Goal: Information Seeking & Learning: Check status

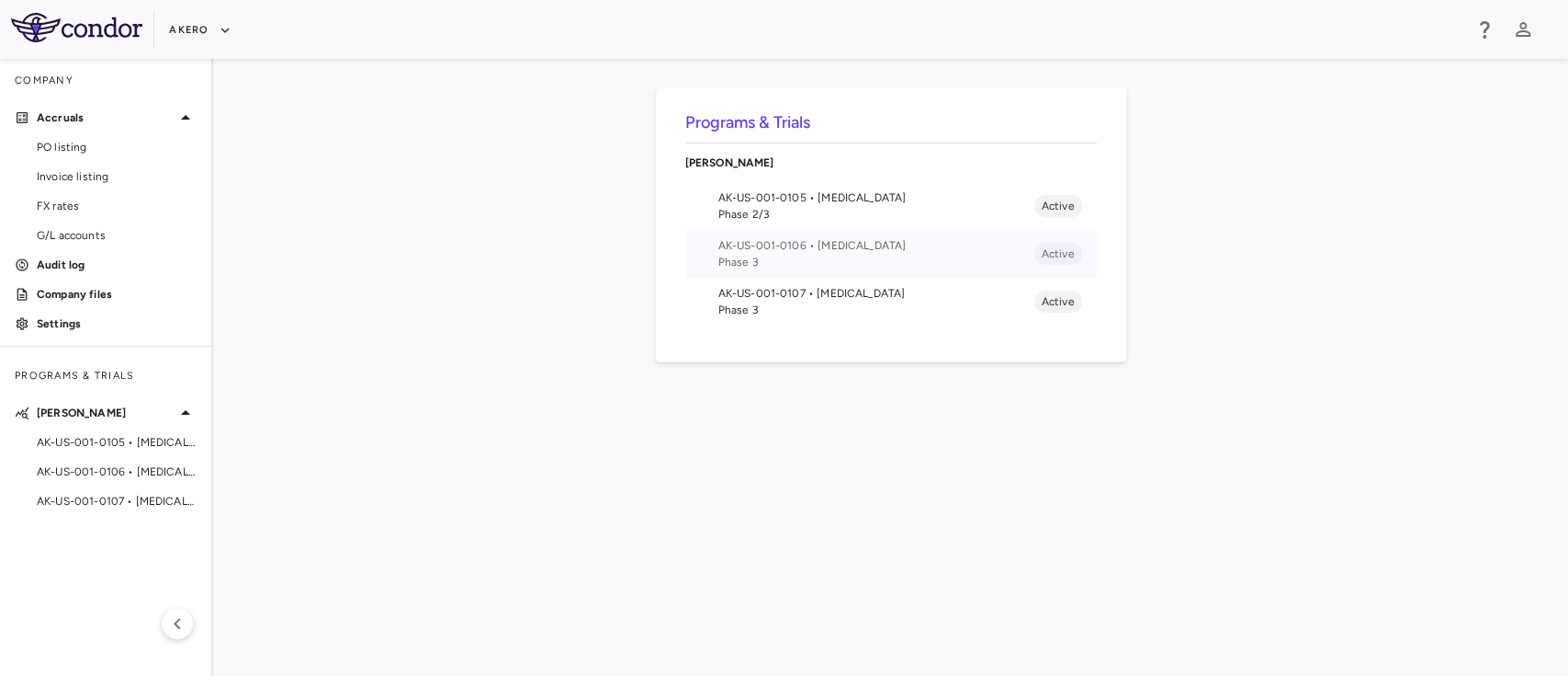
click at [791, 251] on span "AK-US-001-0106 • [MEDICAL_DATA]" at bounding box center [876, 246] width 316 height 17
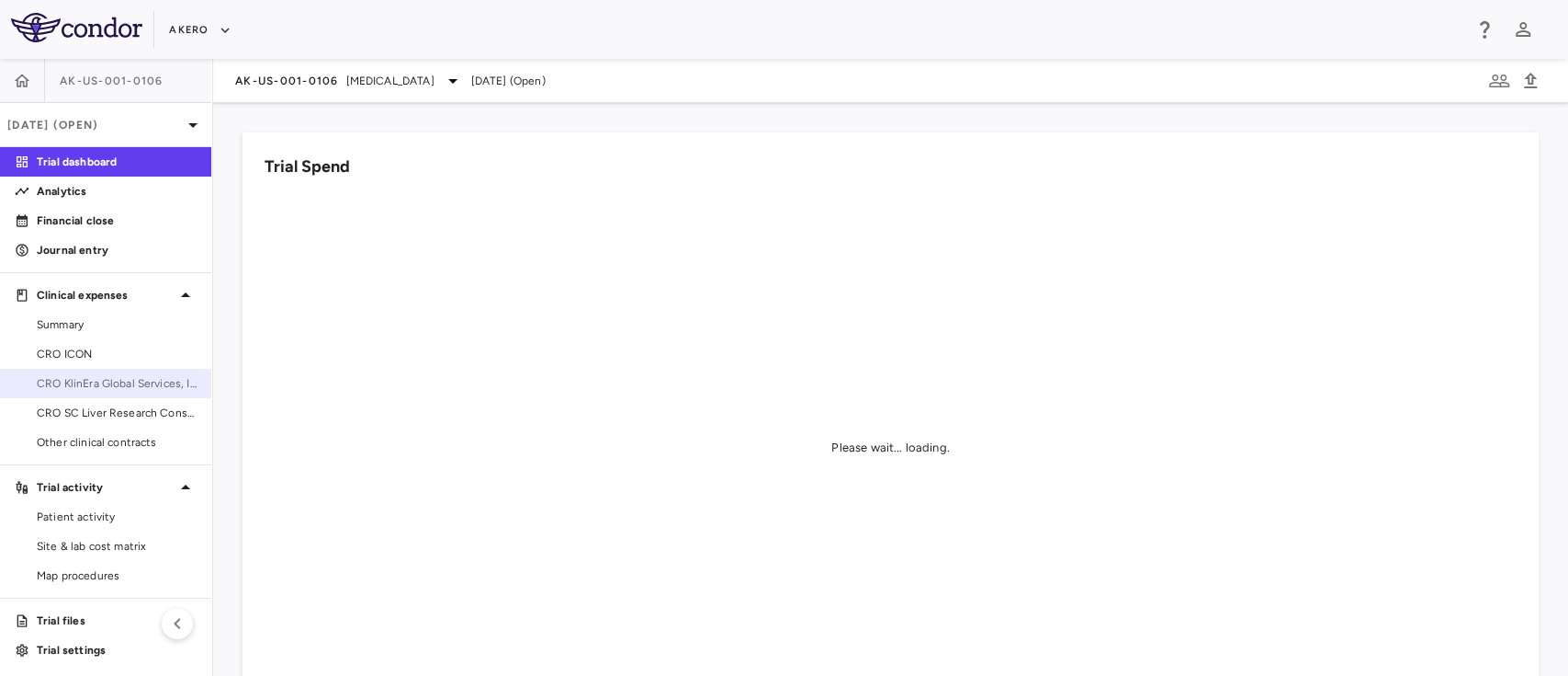
click at [77, 392] on link "CRO KlinEra Global Services, Inc" at bounding box center [105, 384] width 211 height 28
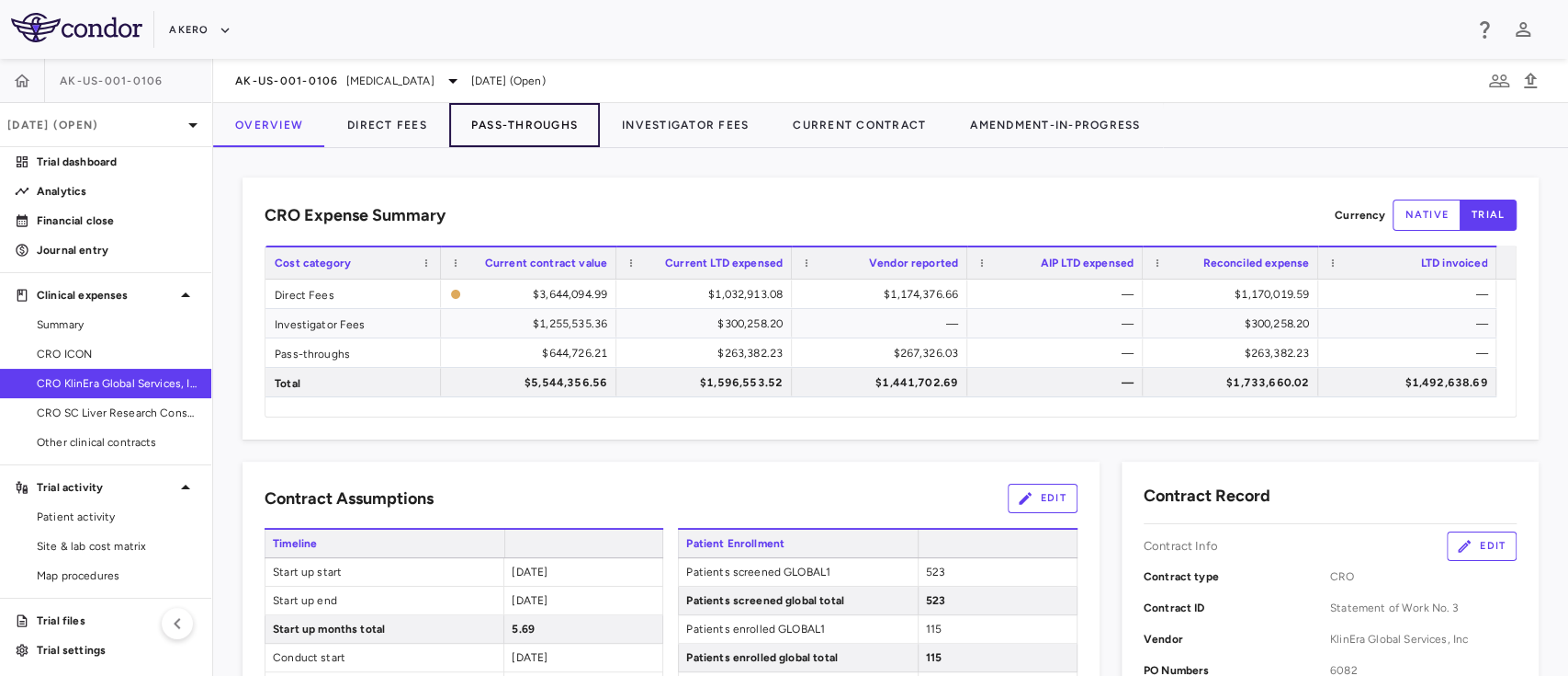
click at [519, 125] on button "Pass-Throughs" at bounding box center [524, 124] width 150 height 44
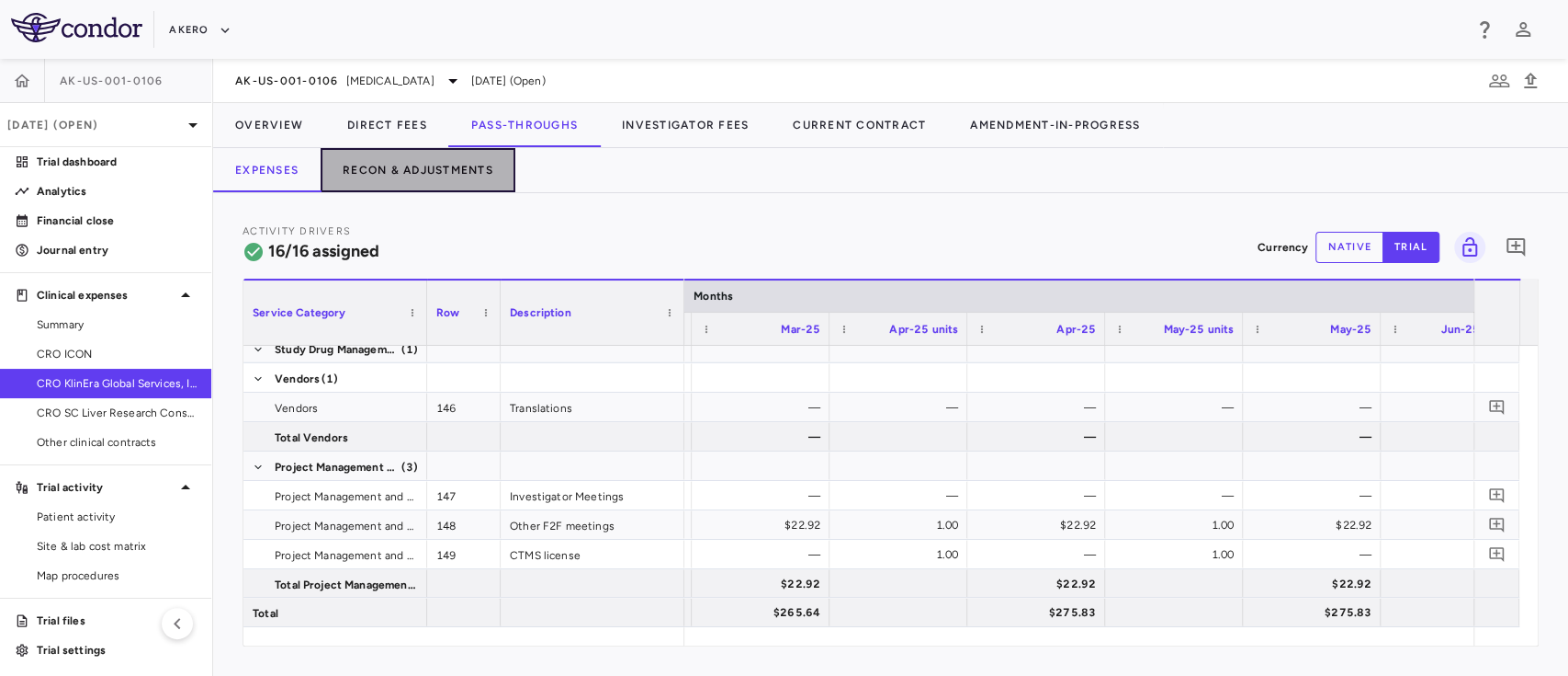
click at [421, 171] on button "Recon & Adjustments" at bounding box center [418, 169] width 195 height 44
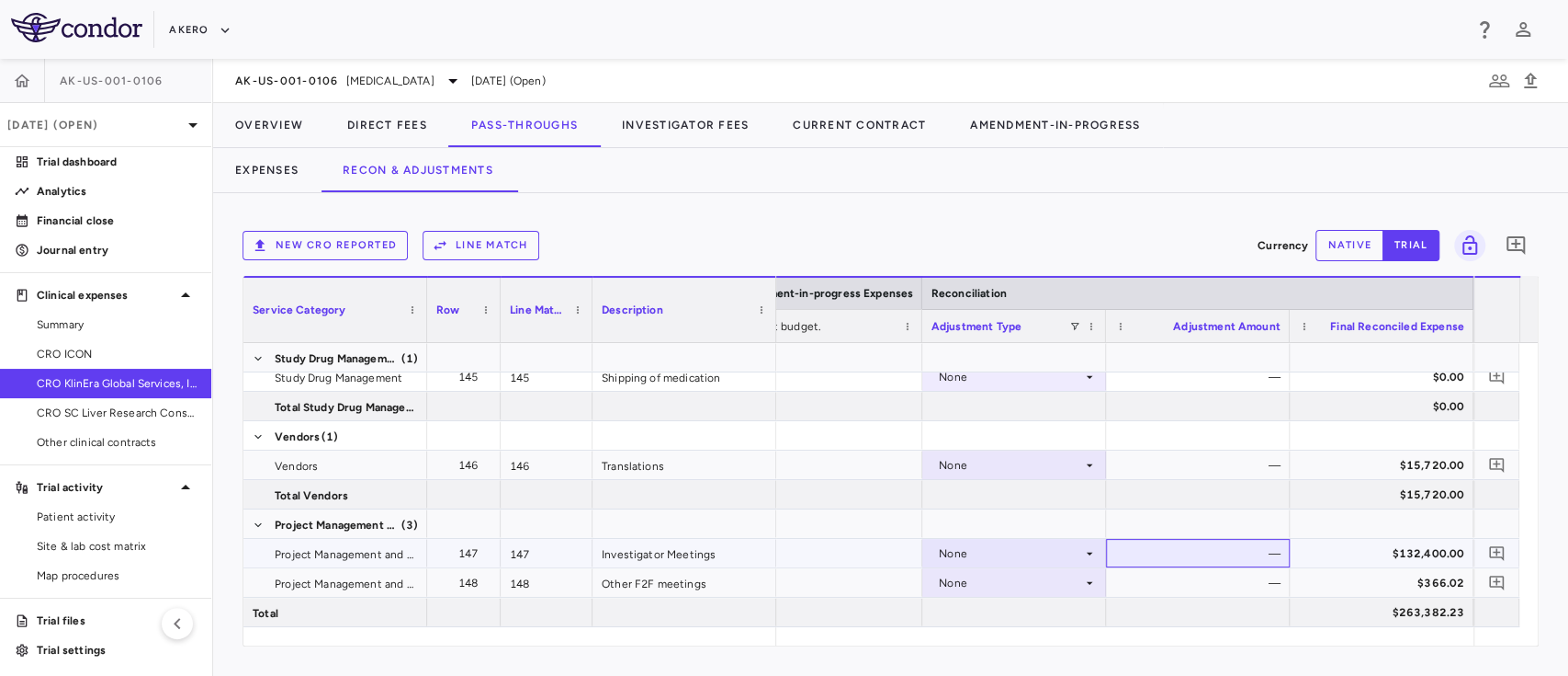
click at [1256, 559] on div "—" at bounding box center [1201, 554] width 158 height 30
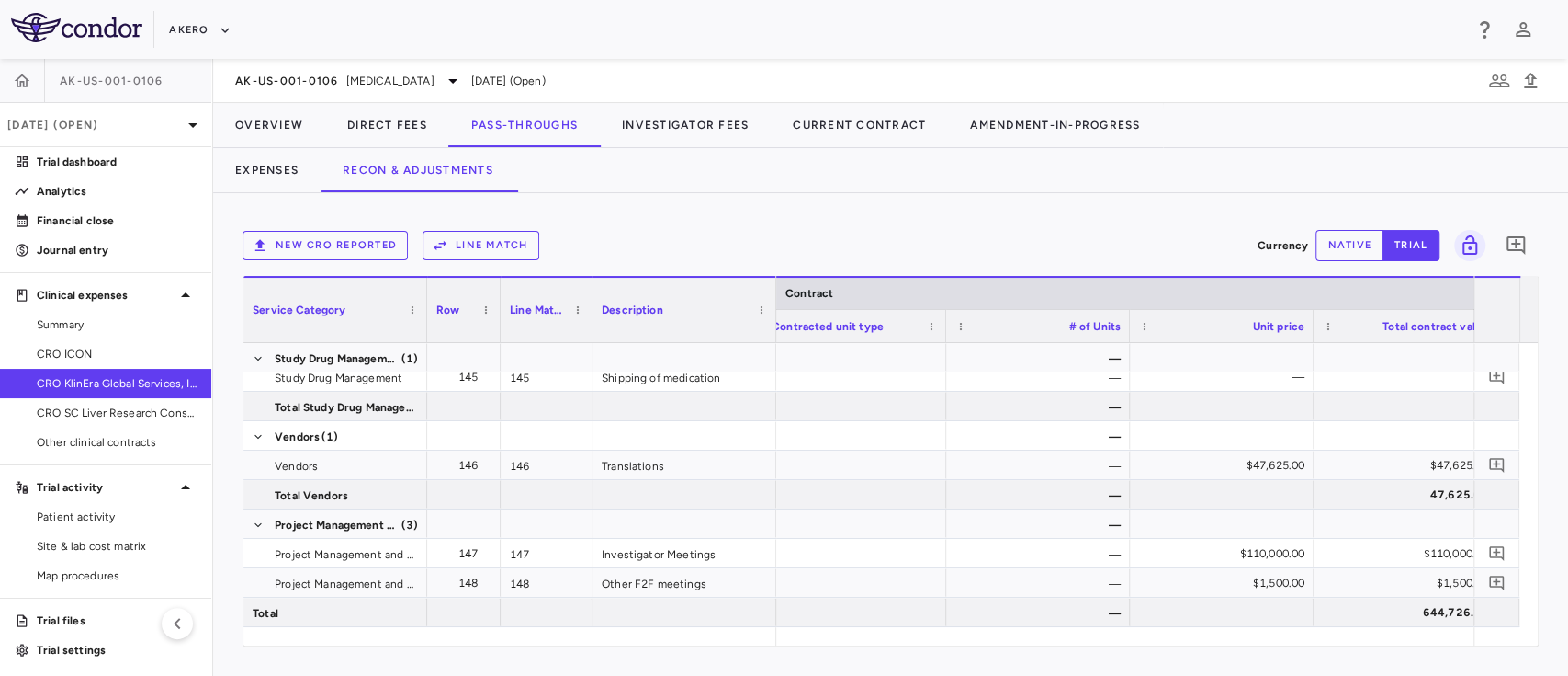
scroll to position [0, 496]
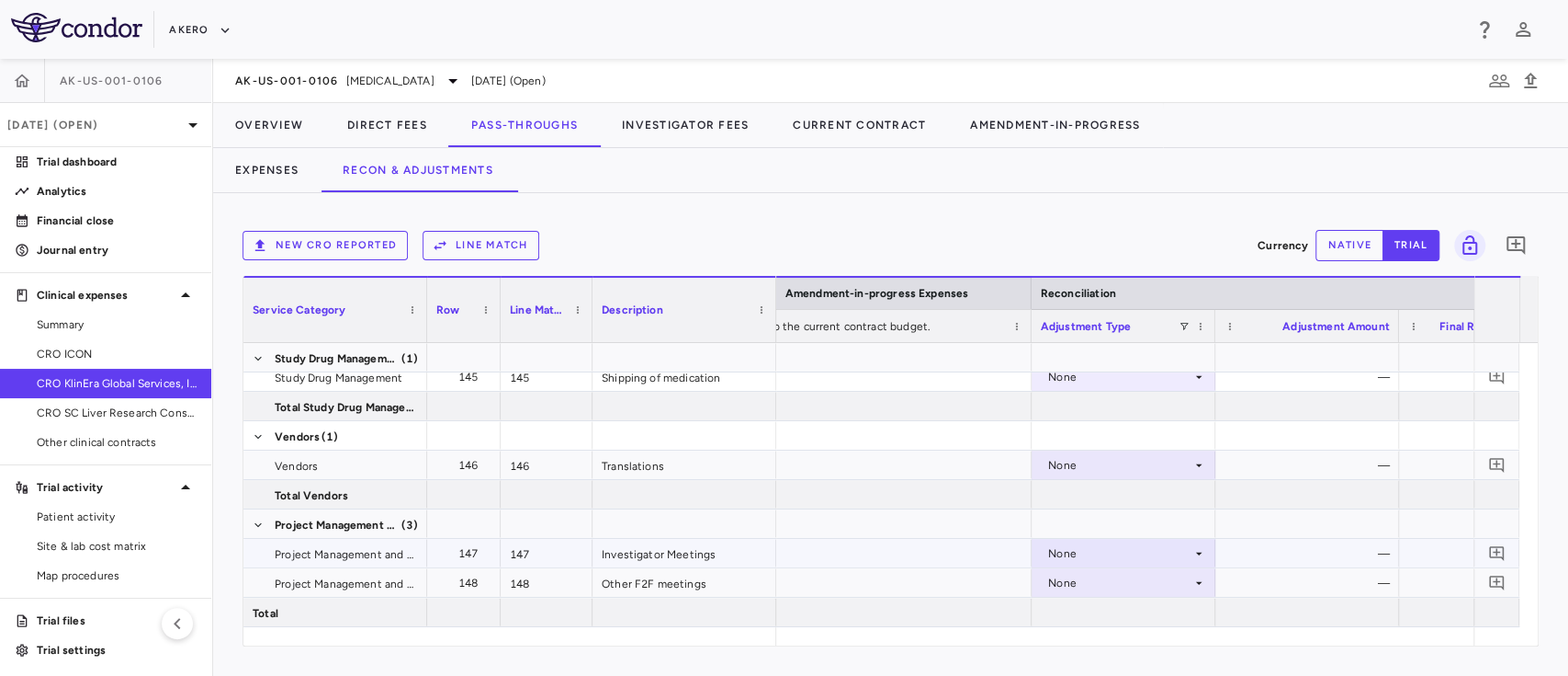
click at [1138, 556] on div "None" at bounding box center [1120, 554] width 144 height 30
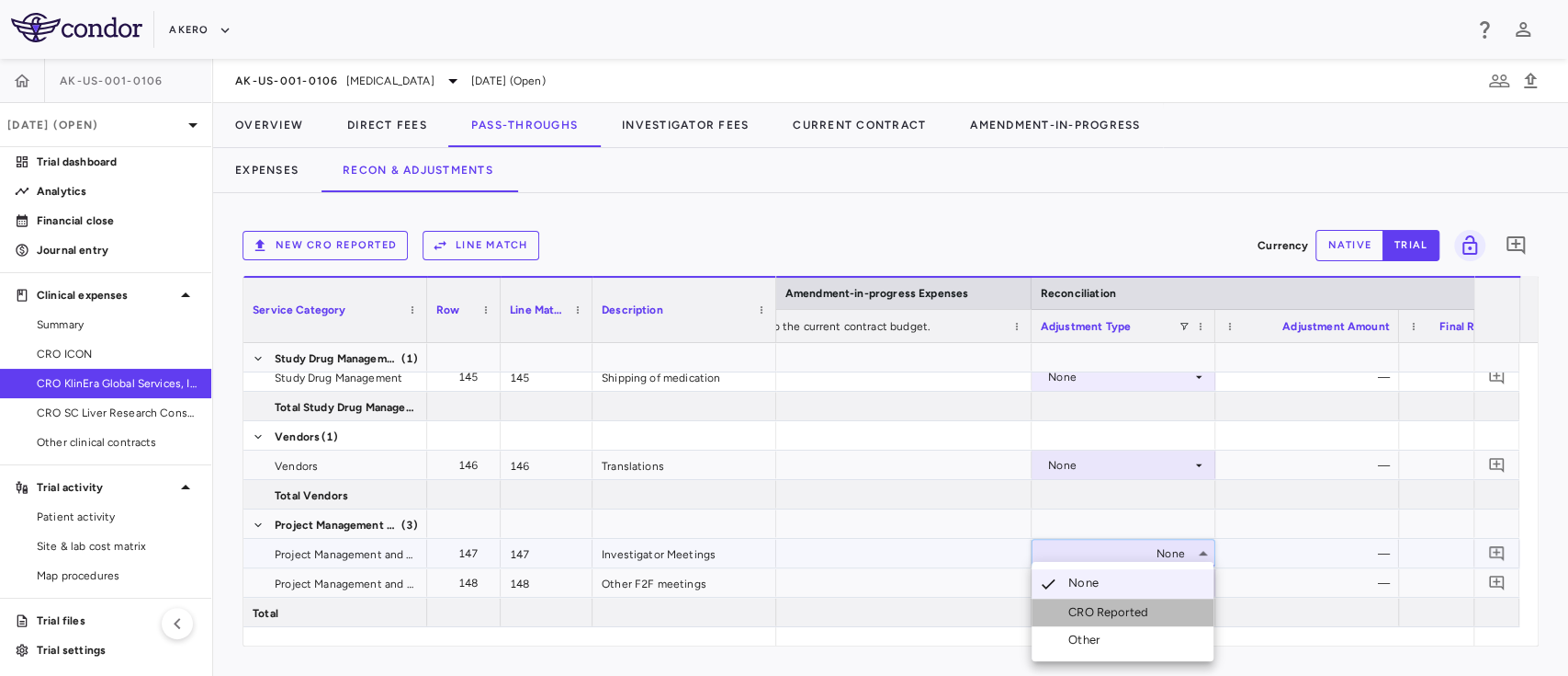
click at [1102, 609] on div "CRO Reported" at bounding box center [1113, 613] width 88 height 17
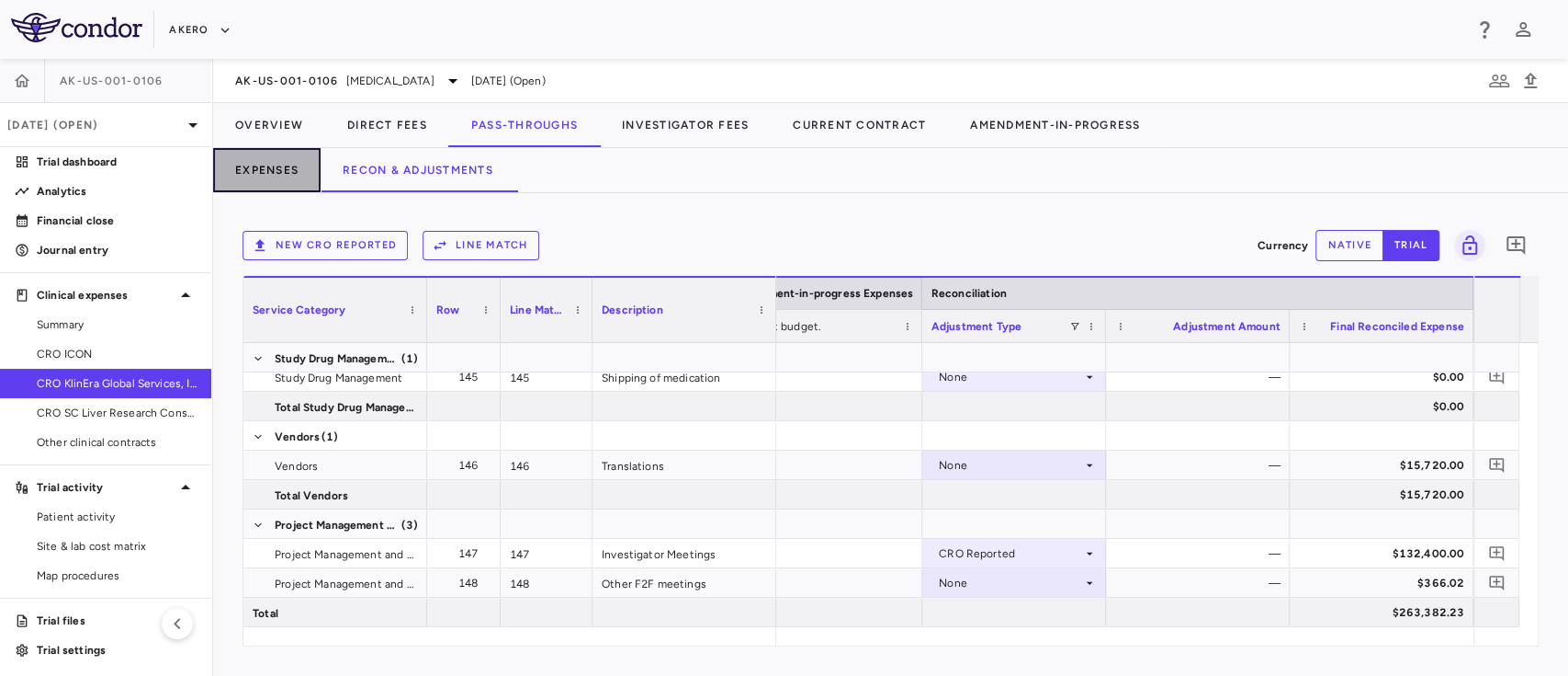
click at [270, 176] on button "Expenses" at bounding box center [266, 169] width 107 height 44
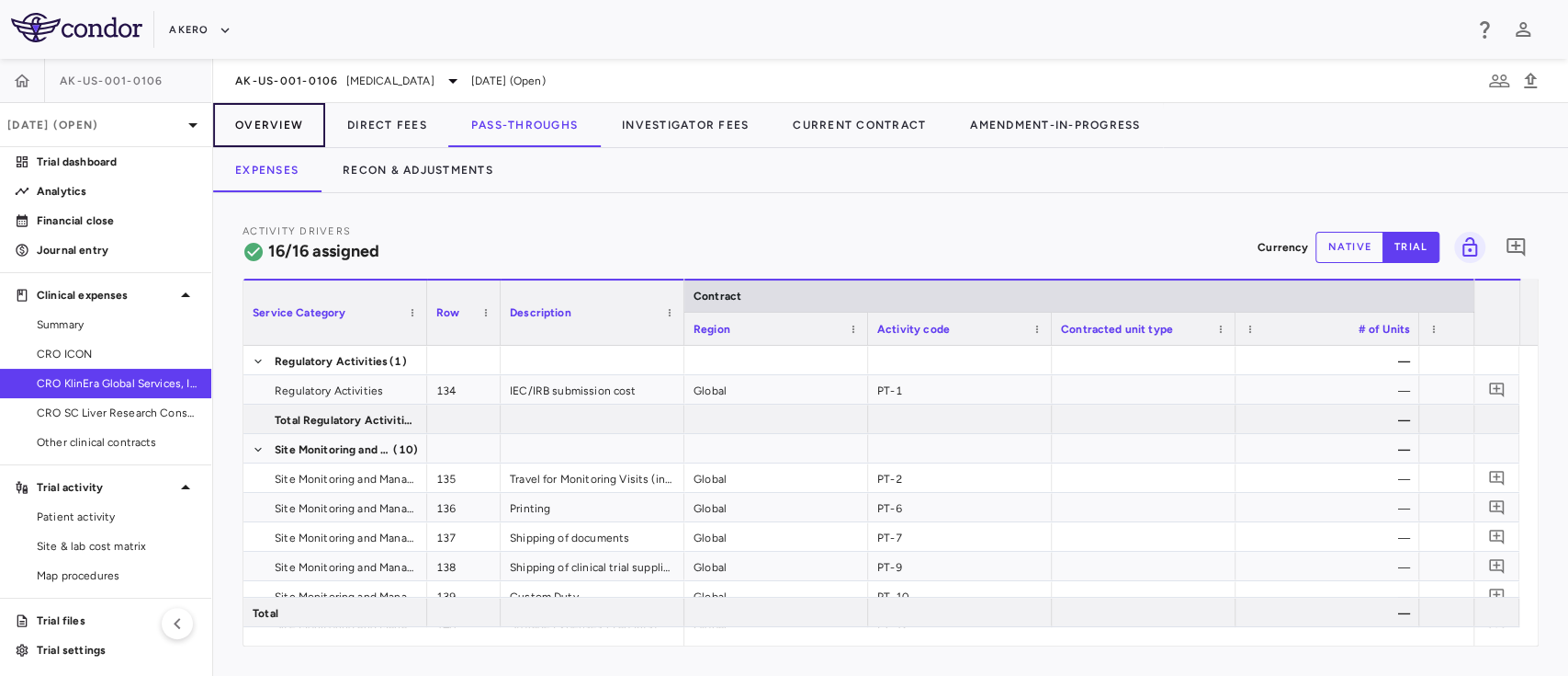
click at [281, 130] on button "Overview" at bounding box center [269, 124] width 112 height 44
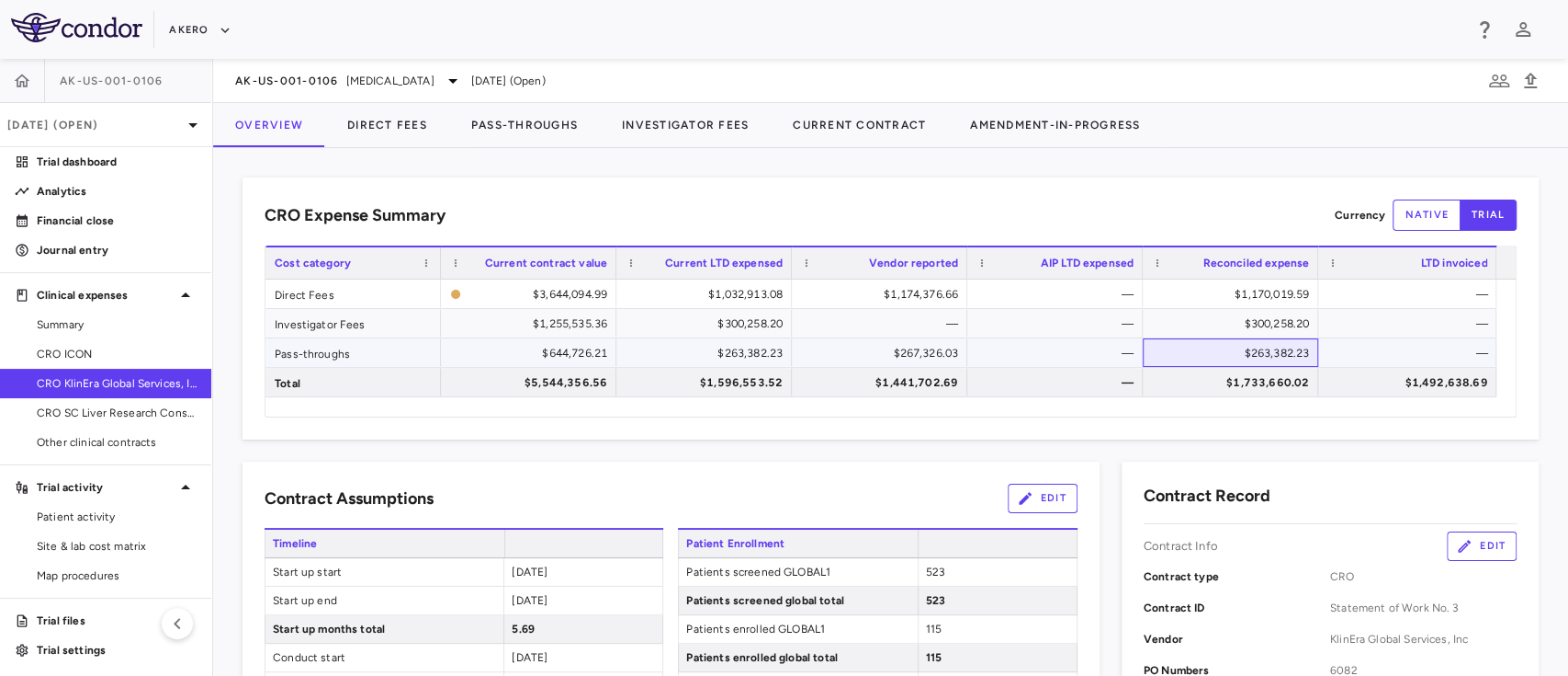
click at [1250, 358] on div "$263,382.23" at bounding box center [1234, 353] width 149 height 30
click at [389, 129] on button "Direct Fees" at bounding box center [386, 124] width 124 height 44
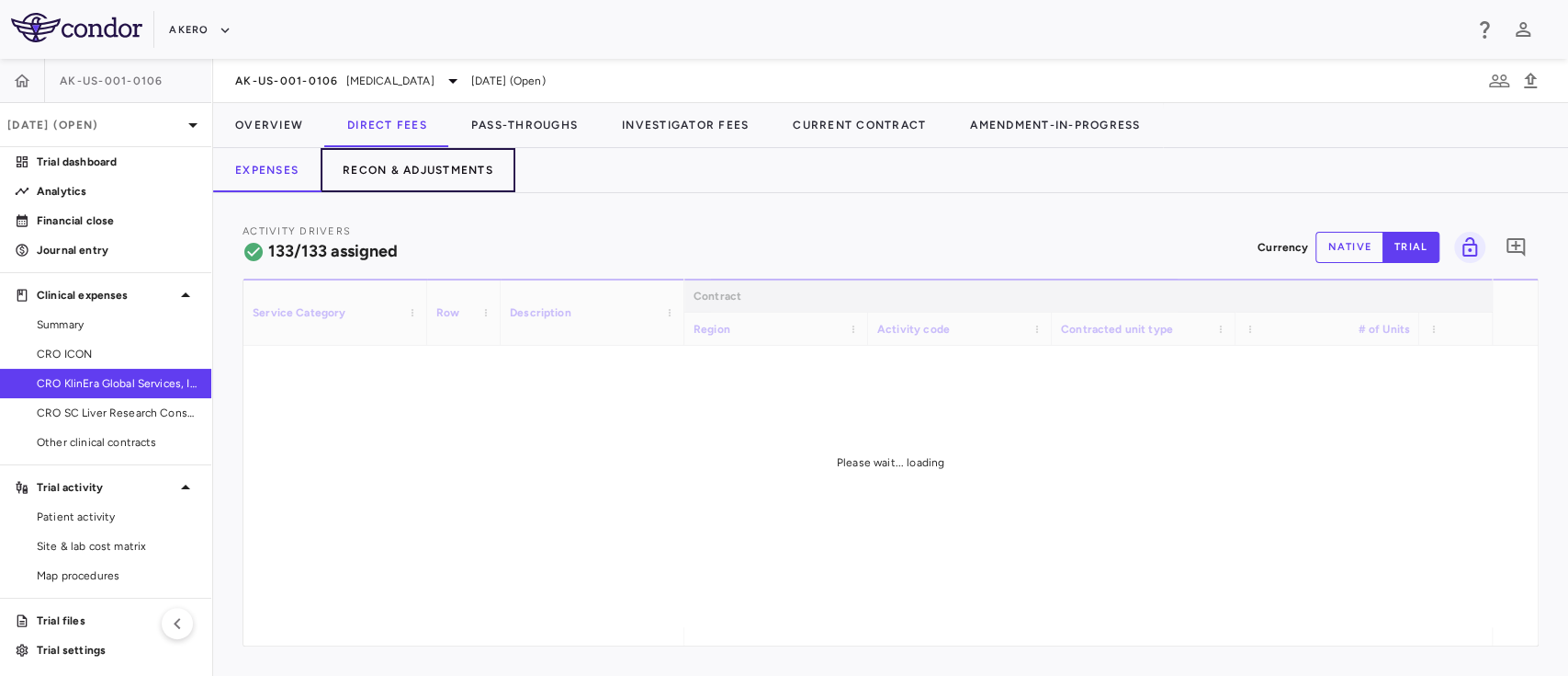
click at [414, 165] on button "Recon & Adjustments" at bounding box center [418, 169] width 195 height 44
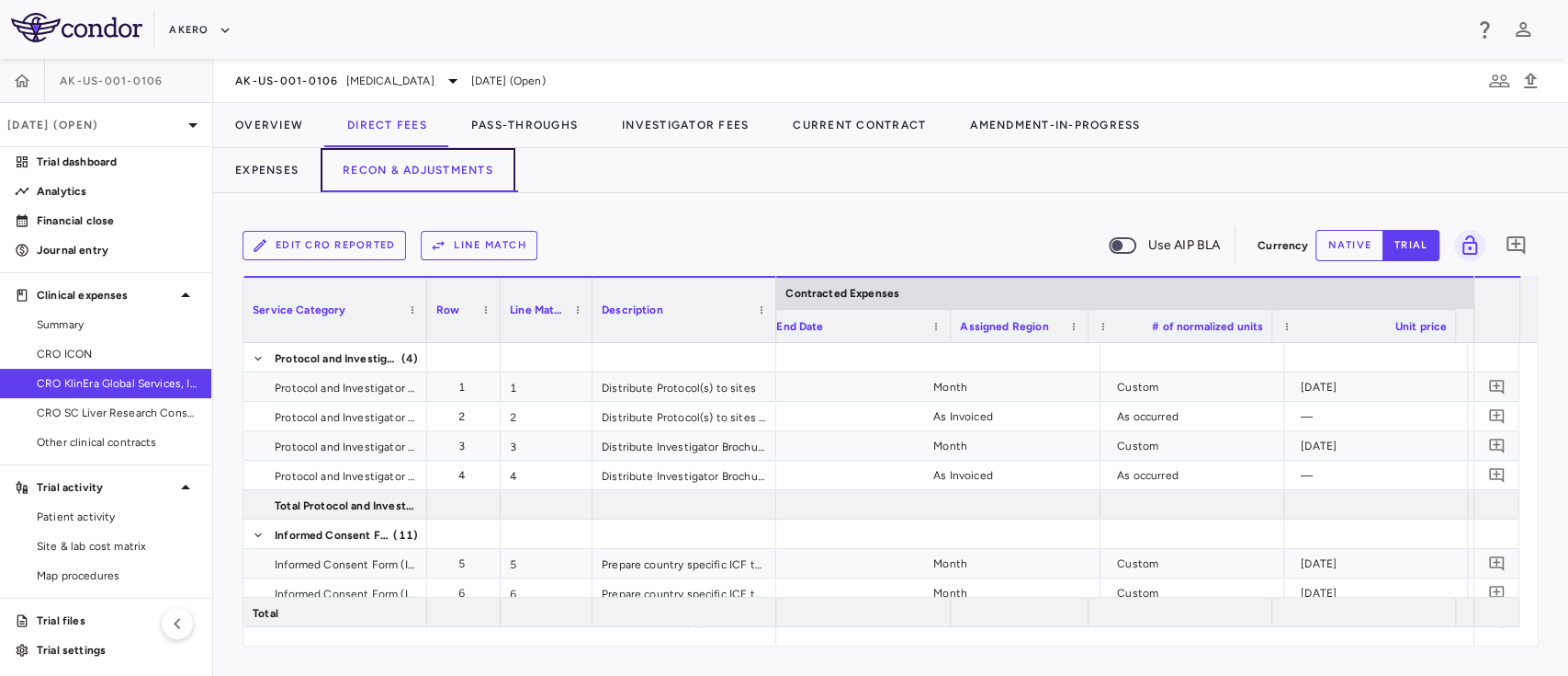
scroll to position [0, 1823]
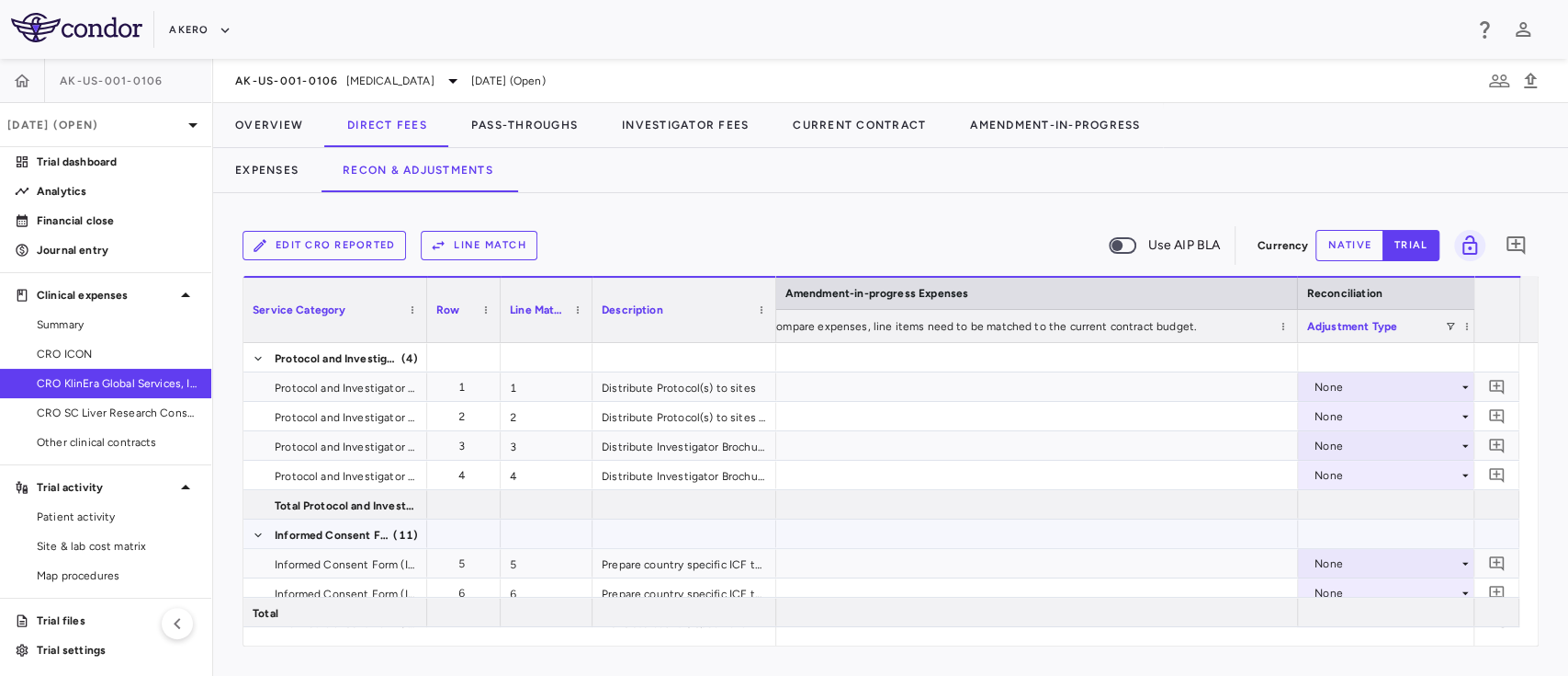
click at [663, 512] on div at bounding box center [684, 504] width 184 height 29
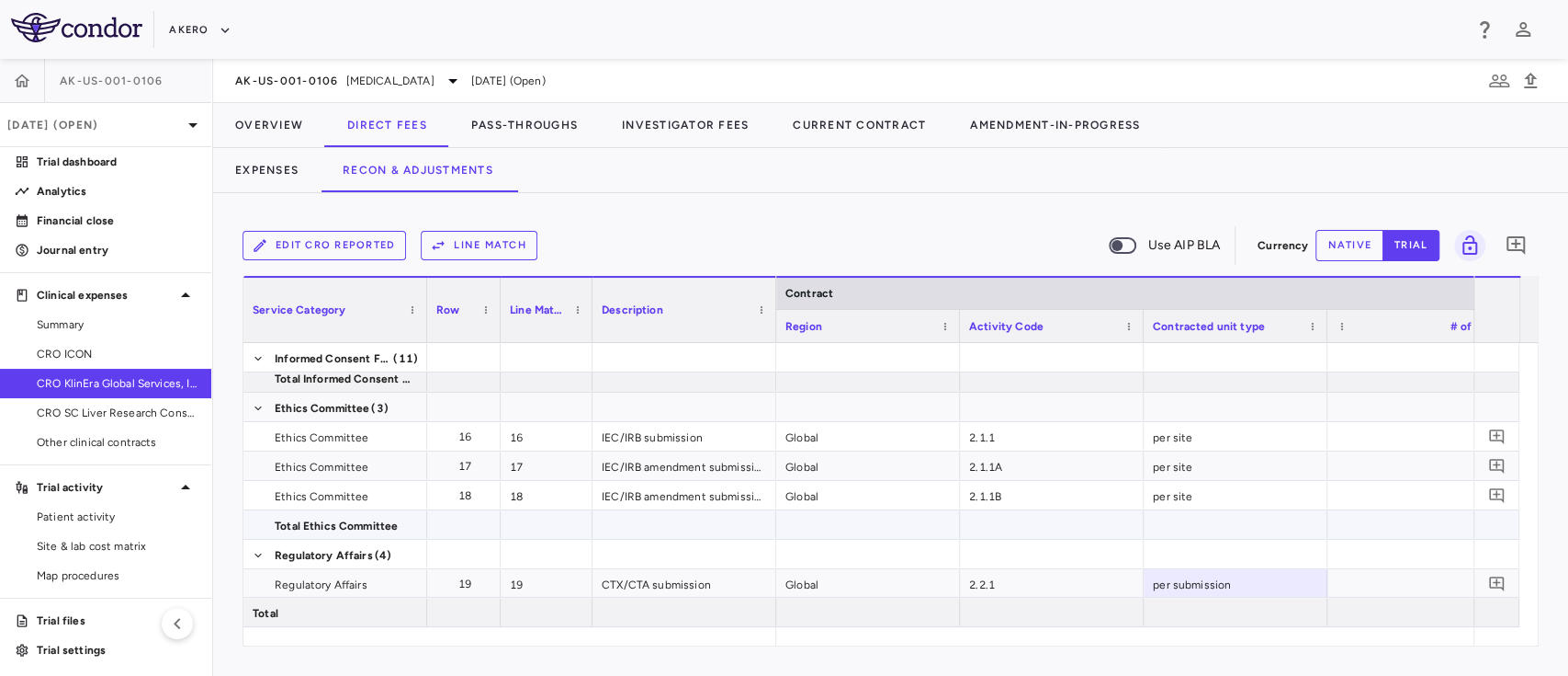
scroll to position [0, 36]
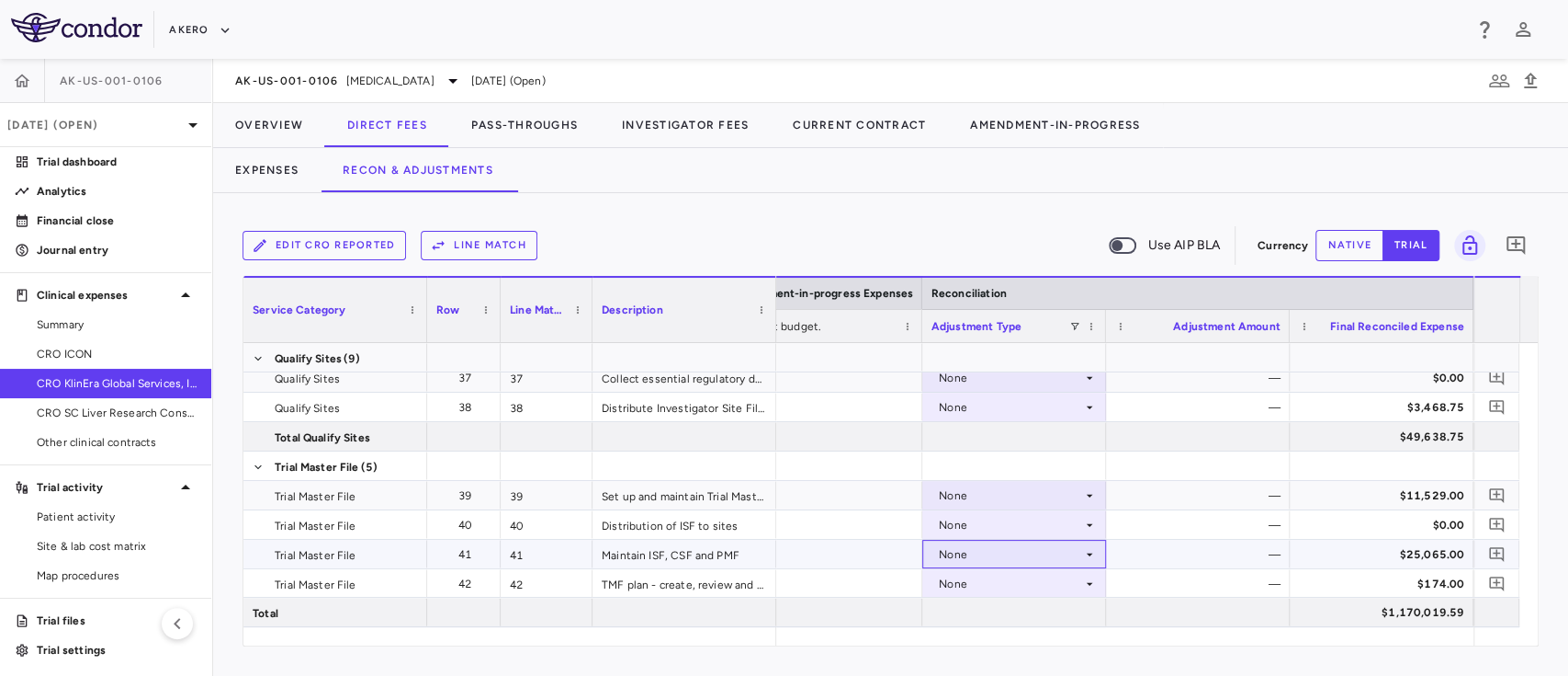
click at [972, 548] on div "None" at bounding box center [1011, 555] width 144 height 30
click at [1000, 609] on div "CRO Reported" at bounding box center [1004, 613] width 88 height 17
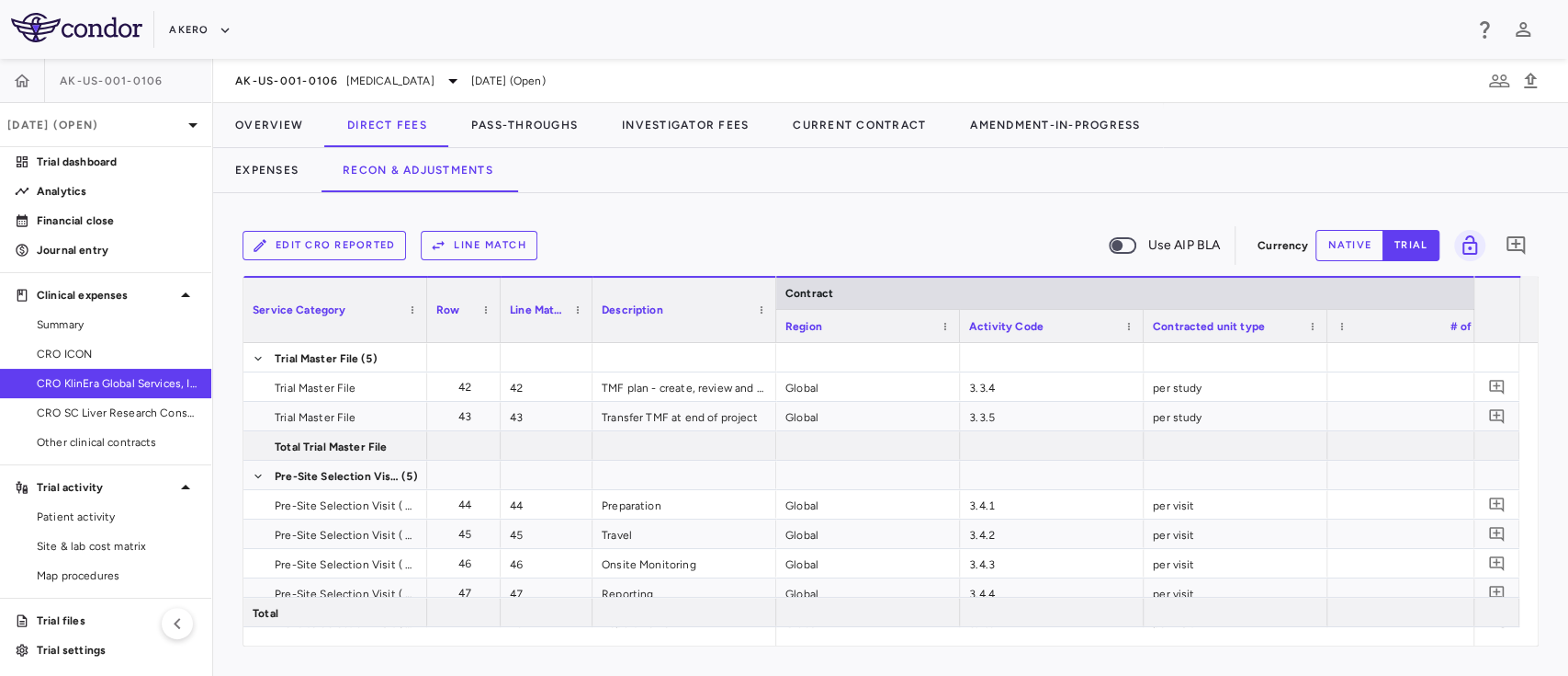
scroll to position [1608, 0]
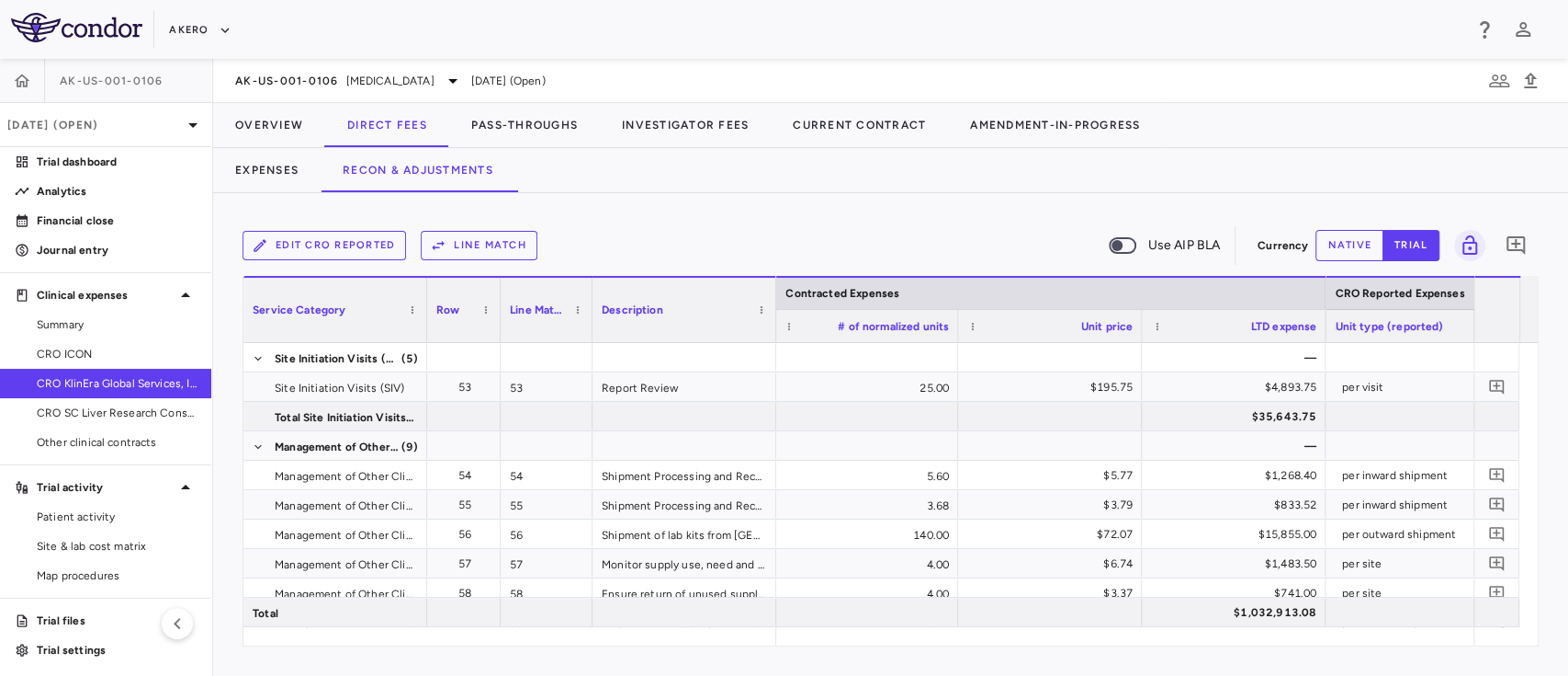
drag, startPoint x: 1127, startPoint y: 648, endPoint x: 1275, endPoint y: 644, distance: 148.1
click at [1275, 644] on div "Edit CRO reported Line Match Use AIP BLA Currency native trial 0 Service Catego…" at bounding box center [890, 434] width 1355 height 483
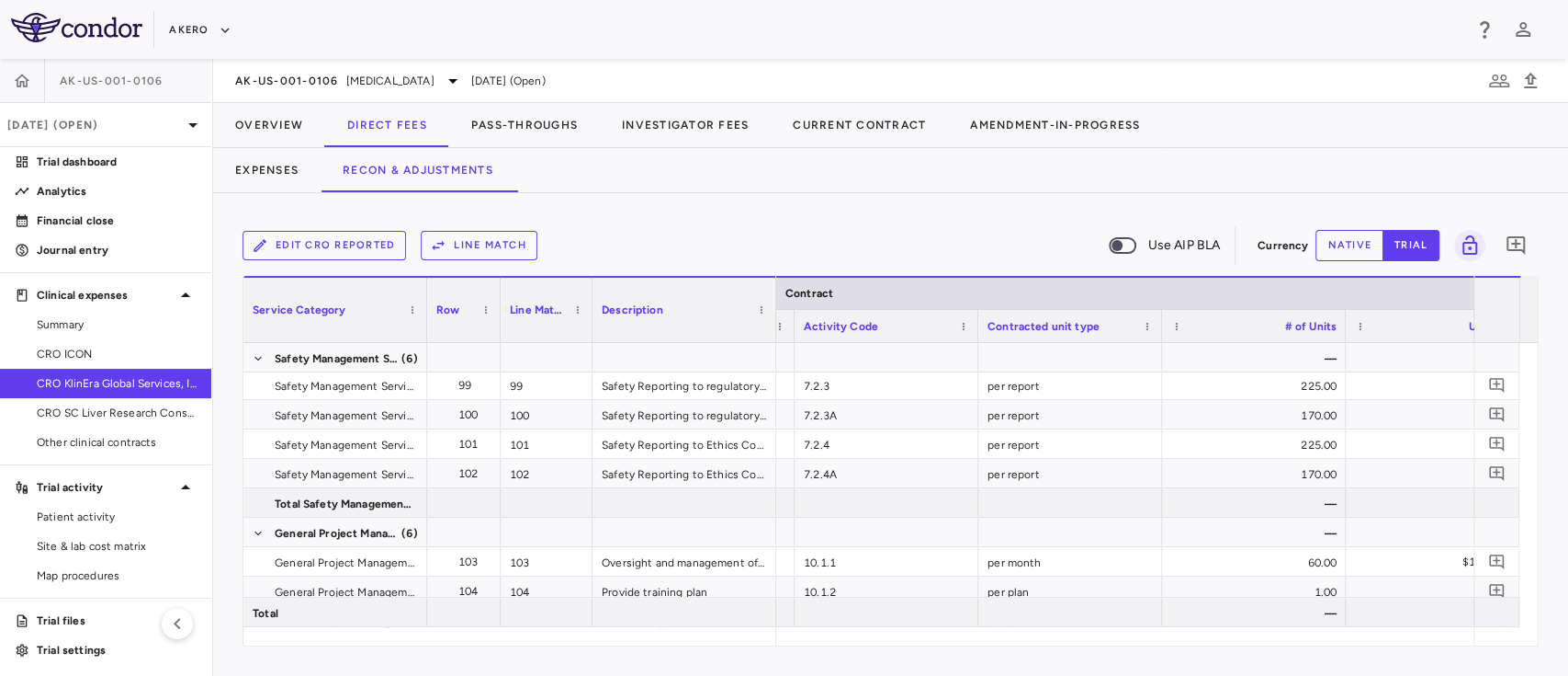
drag, startPoint x: 871, startPoint y: 647, endPoint x: 905, endPoint y: 652, distance: 34.4
click at [905, 652] on div "Edit CRO reported Line Match Use AIP BLA Currency native trial 0 Service Catego…" at bounding box center [890, 434] width 1355 height 483
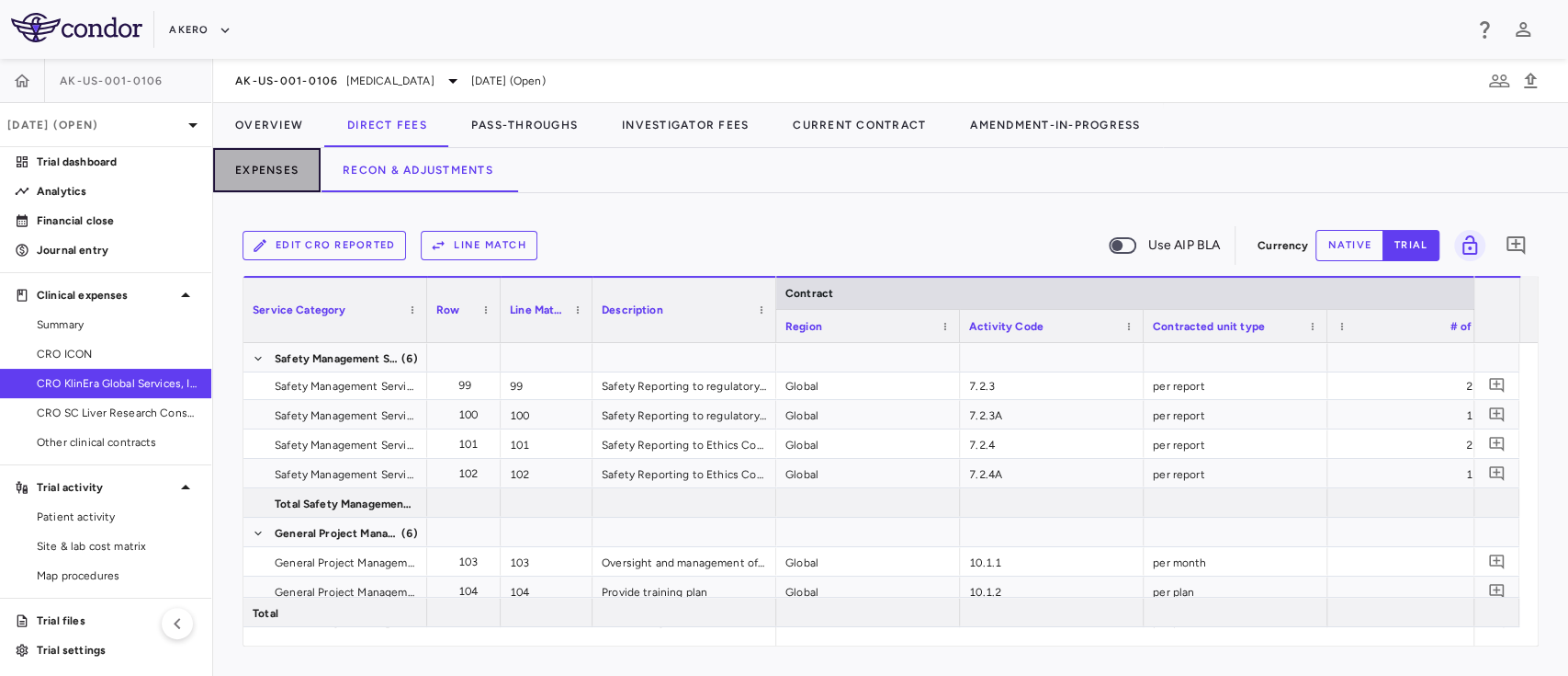
click at [265, 154] on button "Expenses" at bounding box center [266, 169] width 107 height 44
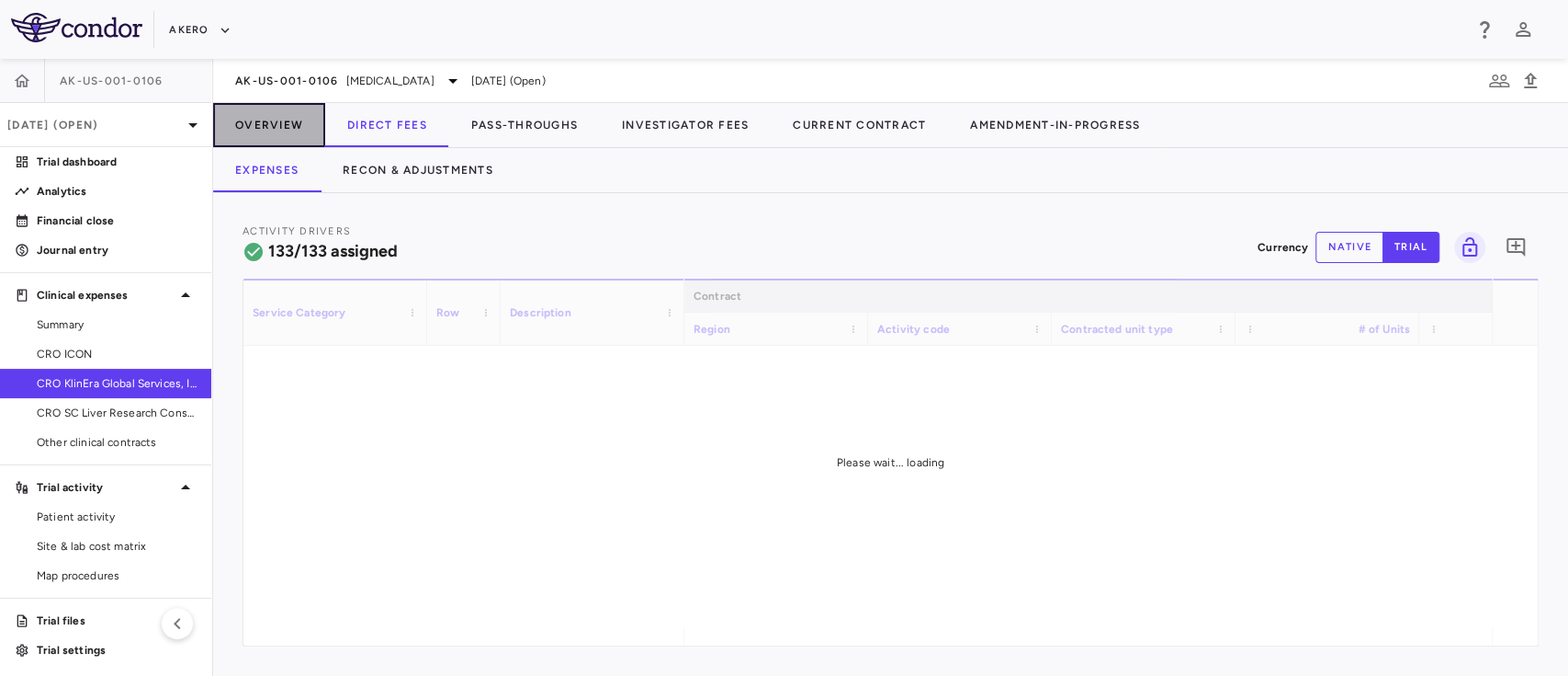
click at [247, 103] on button "Overview" at bounding box center [269, 124] width 112 height 44
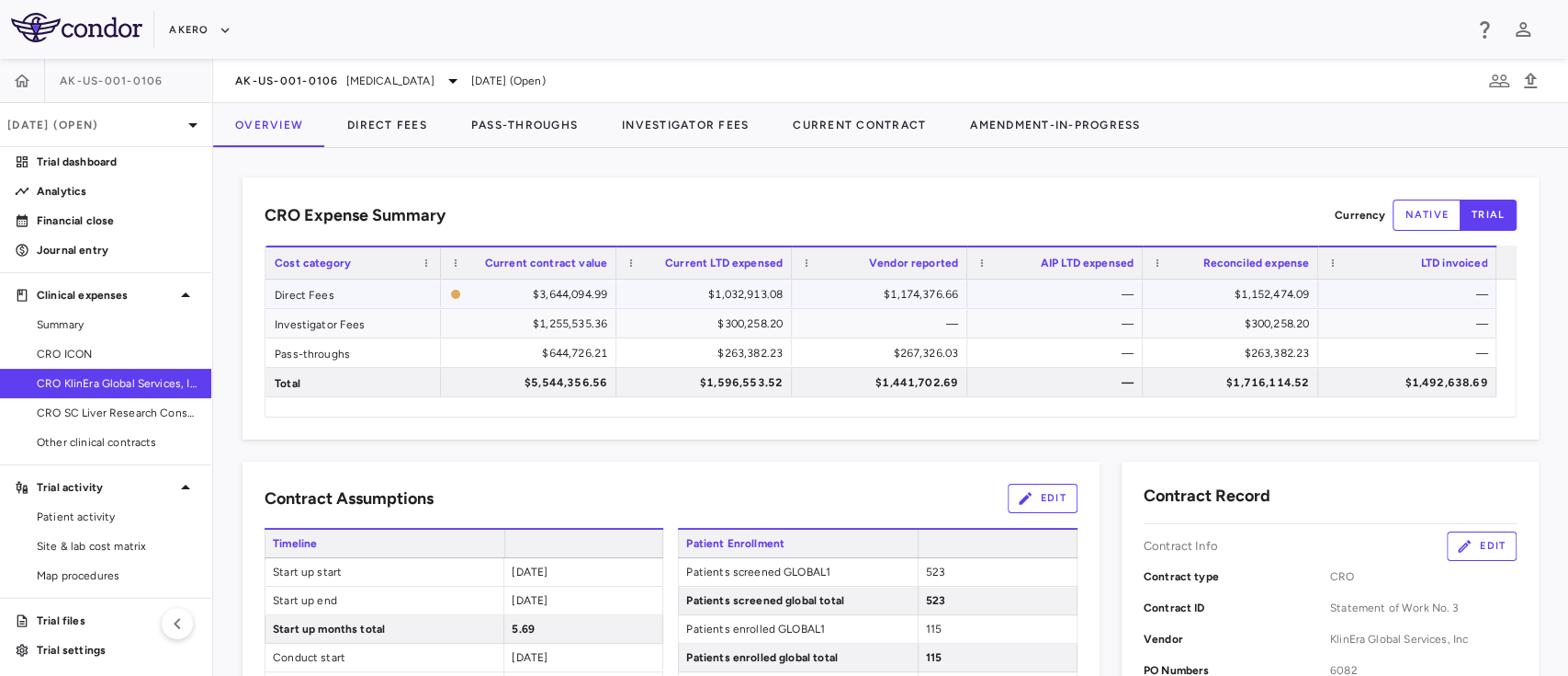
click at [1265, 302] on div "$1,152,474.09" at bounding box center [1234, 294] width 149 height 30
click at [397, 127] on button "Direct Fees" at bounding box center [386, 124] width 124 height 44
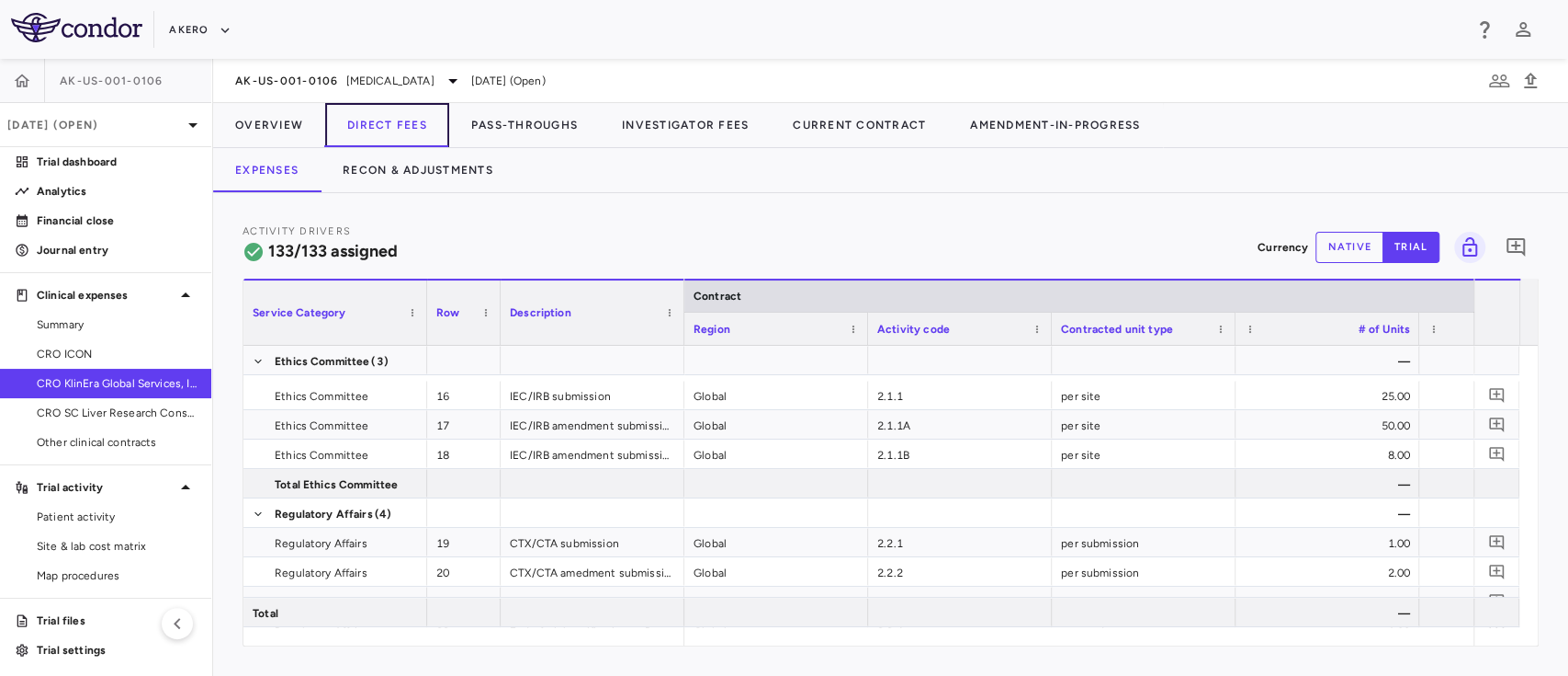
scroll to position [623, 0]
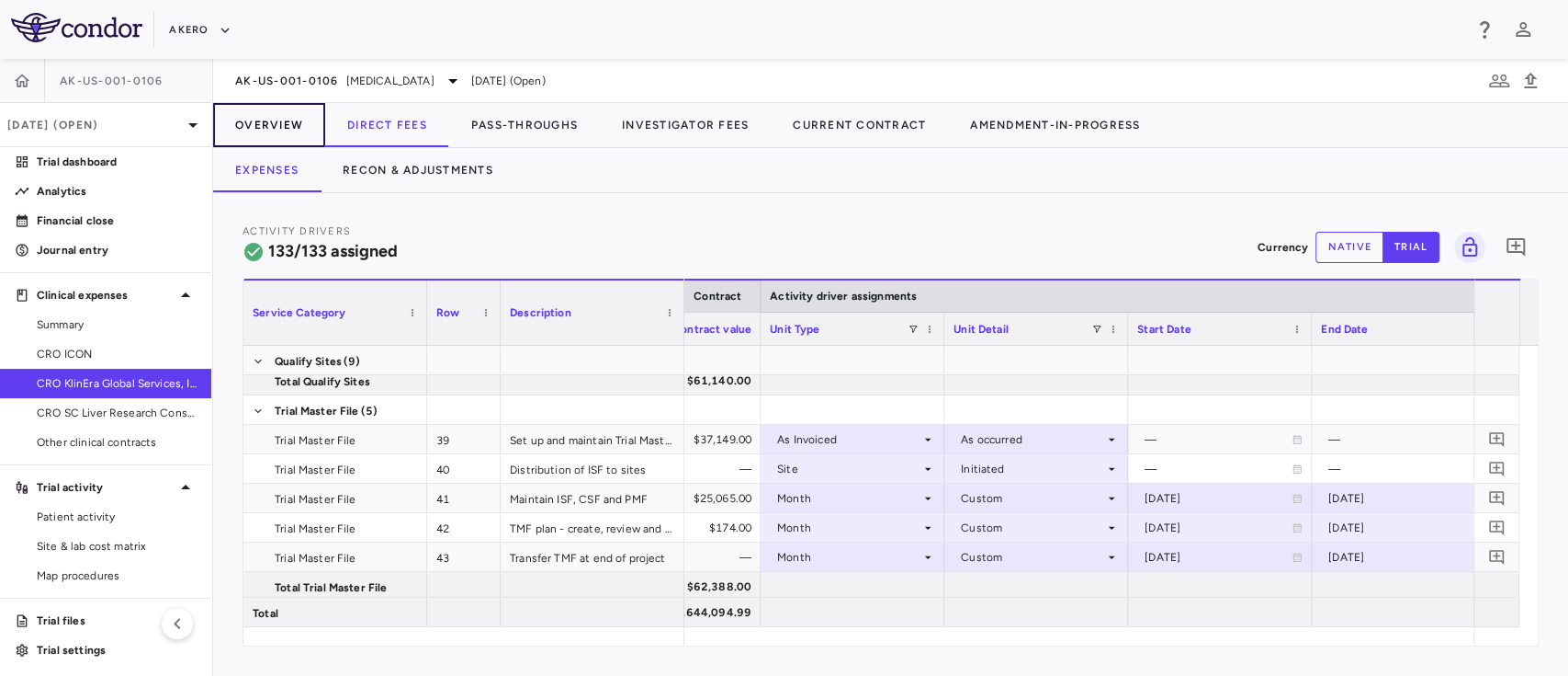
click at [261, 122] on button "Overview" at bounding box center [269, 124] width 112 height 44
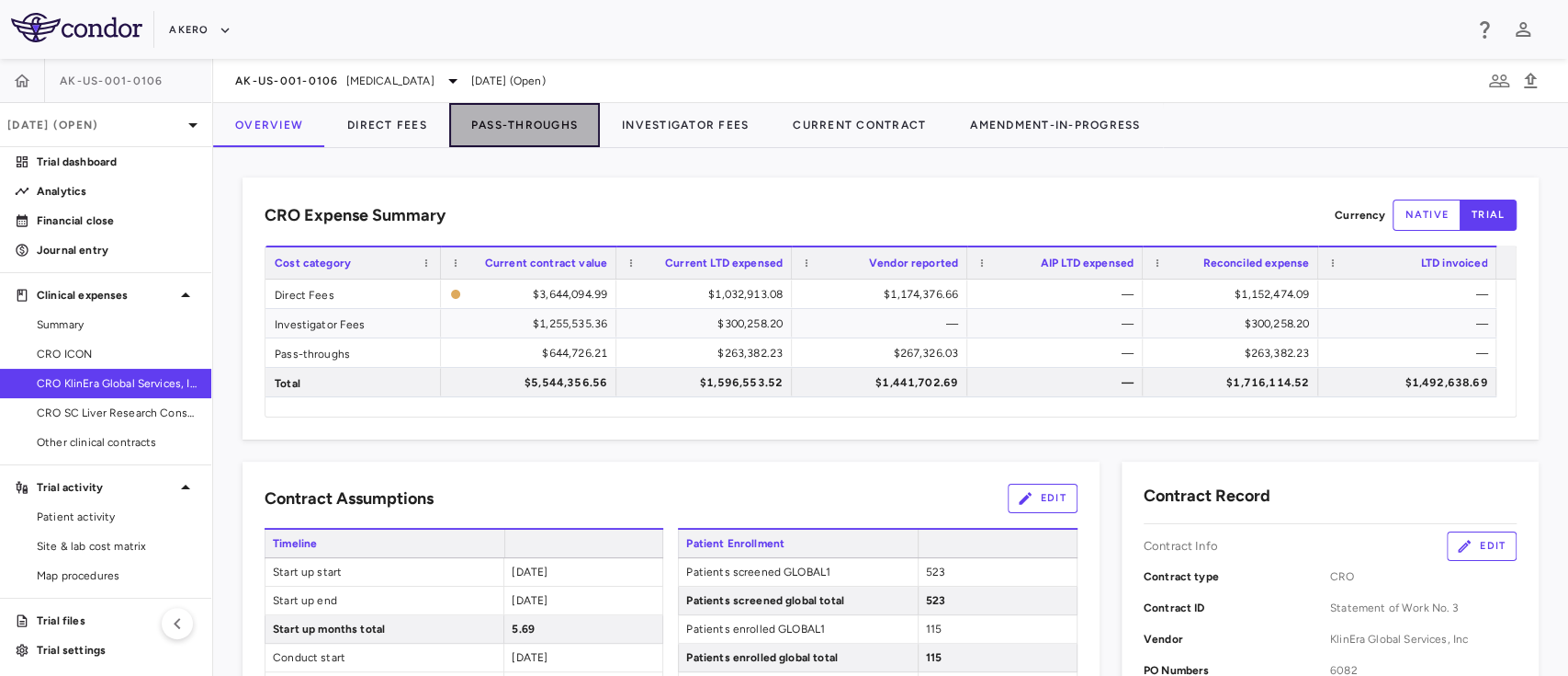
click at [495, 129] on button "Pass-Throughs" at bounding box center [524, 124] width 150 height 44
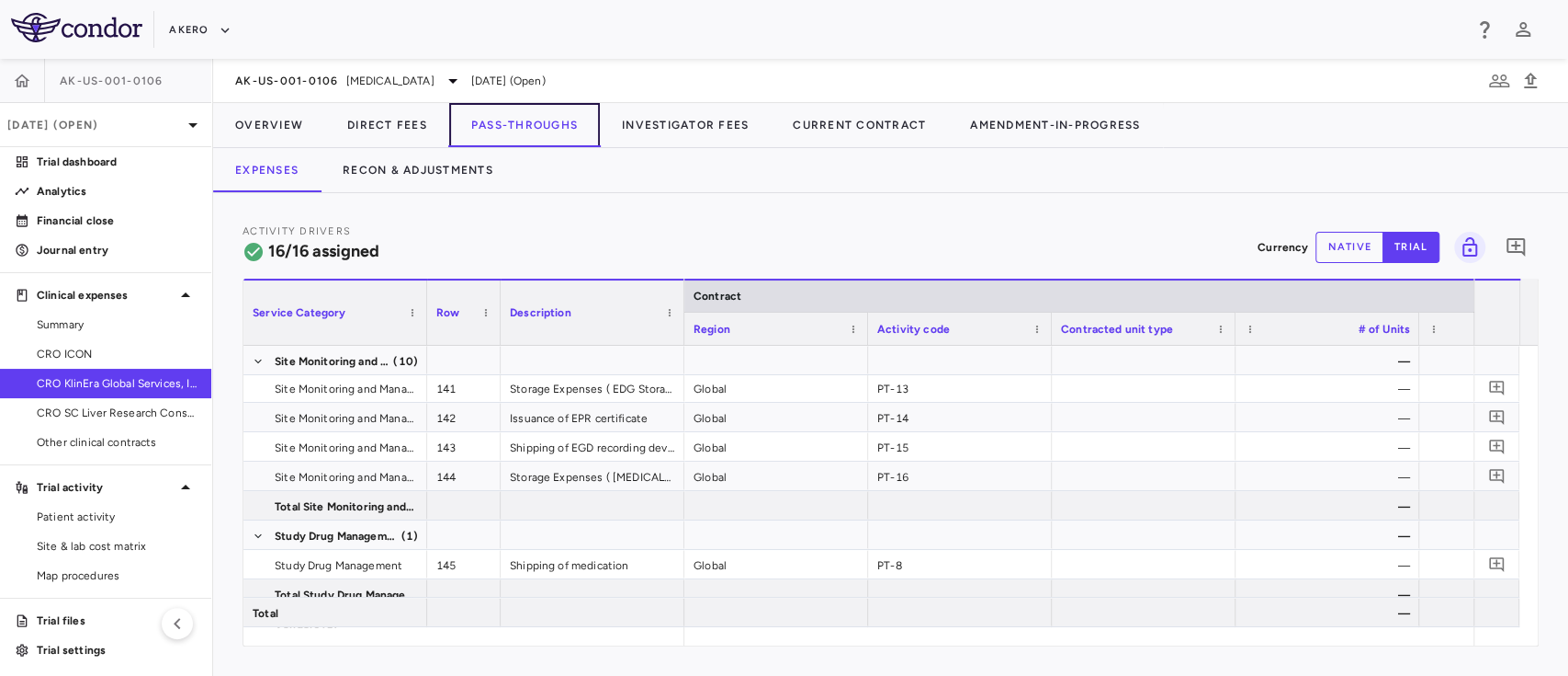
scroll to position [275, 0]
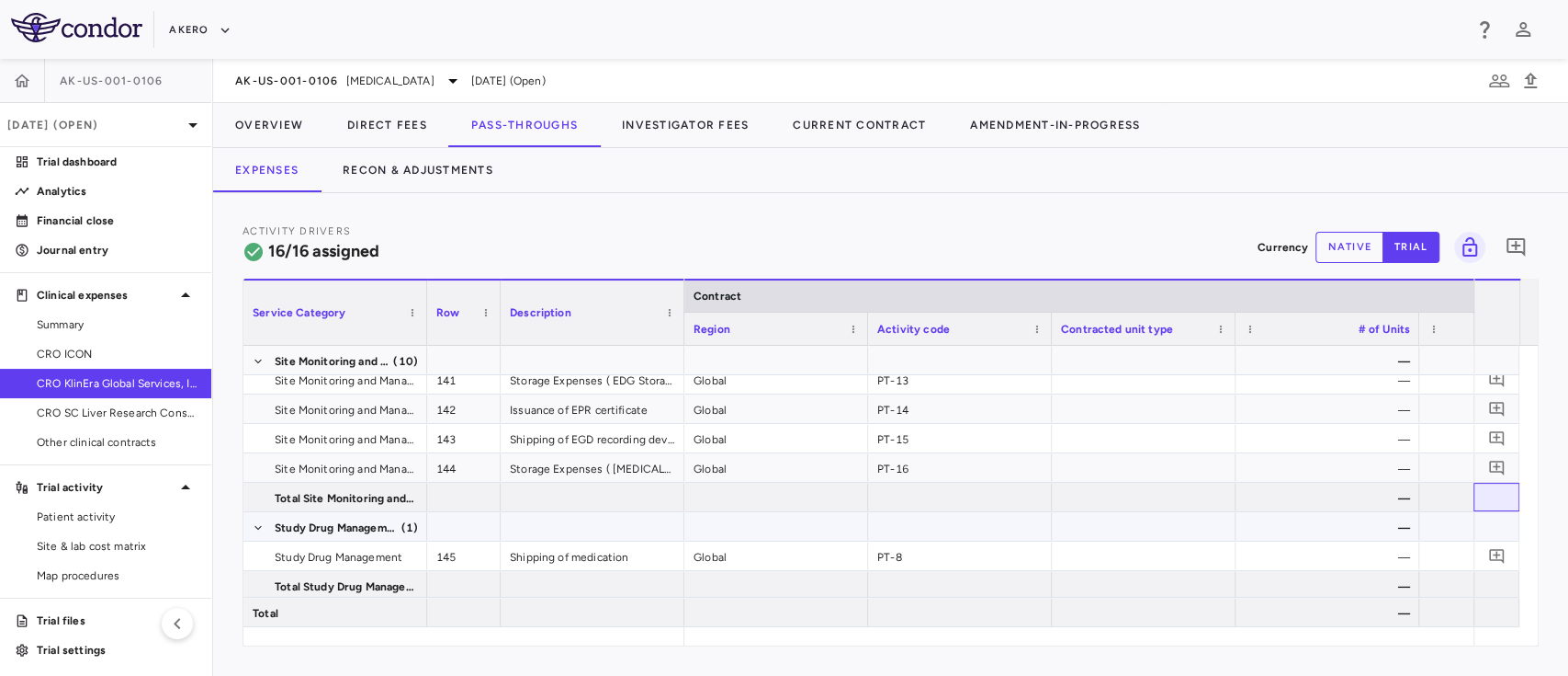
drag, startPoint x: 1509, startPoint y: 485, endPoint x: 1514, endPoint y: 519, distance: 34.4
click at [1514, 519] on div at bounding box center [1496, 468] width 46 height 795
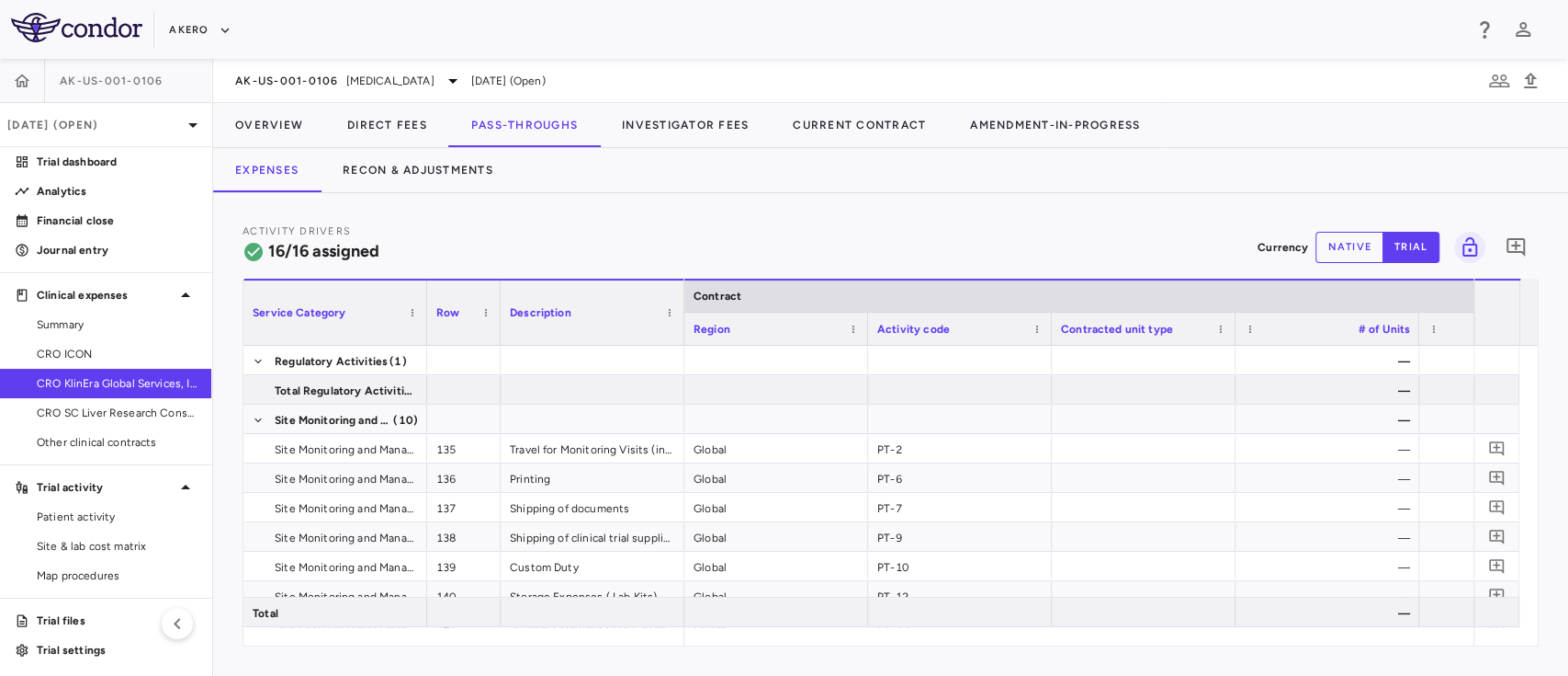
scroll to position [22, 0]
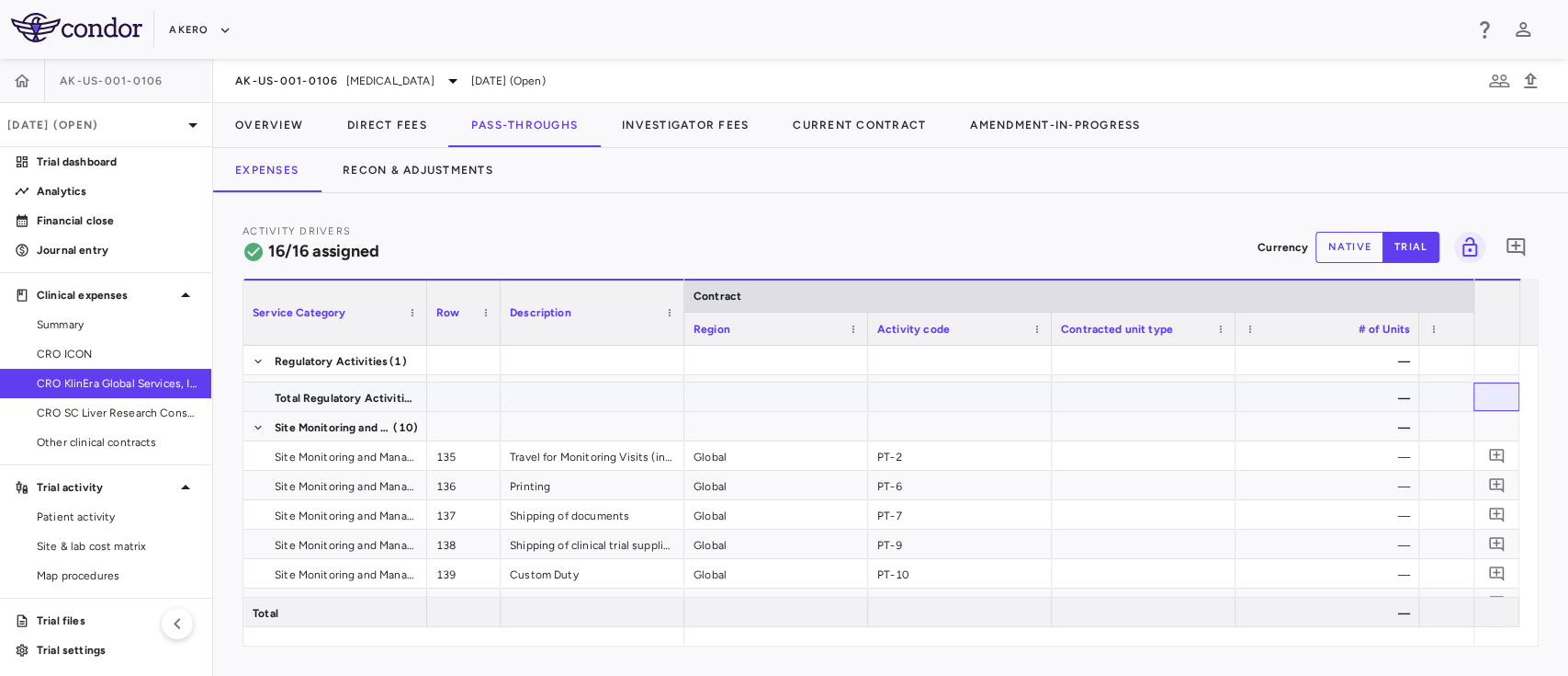
drag, startPoint x: 1515, startPoint y: 408, endPoint x: 1512, endPoint y: 385, distance: 23.2
click at [1512, 385] on div at bounding box center [1496, 397] width 46 height 29
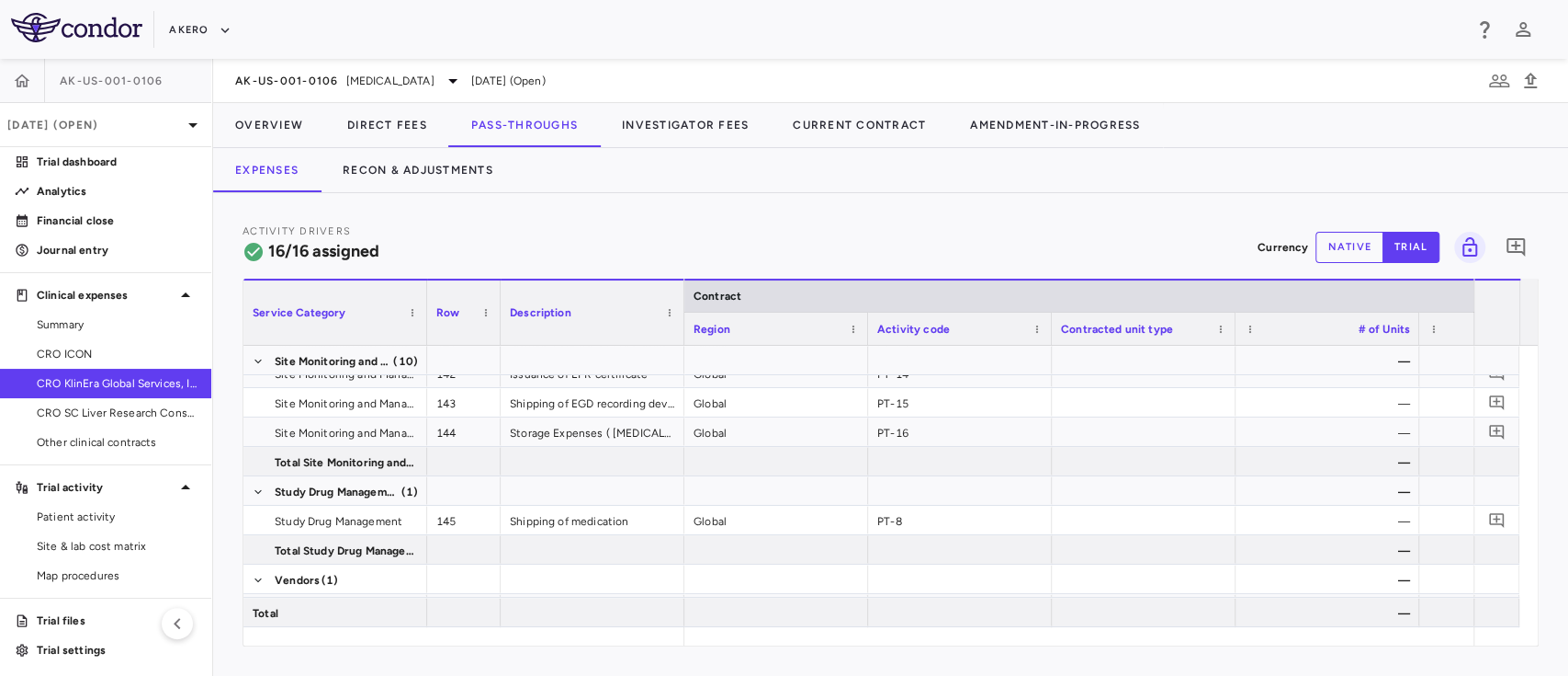
scroll to position [340, 0]
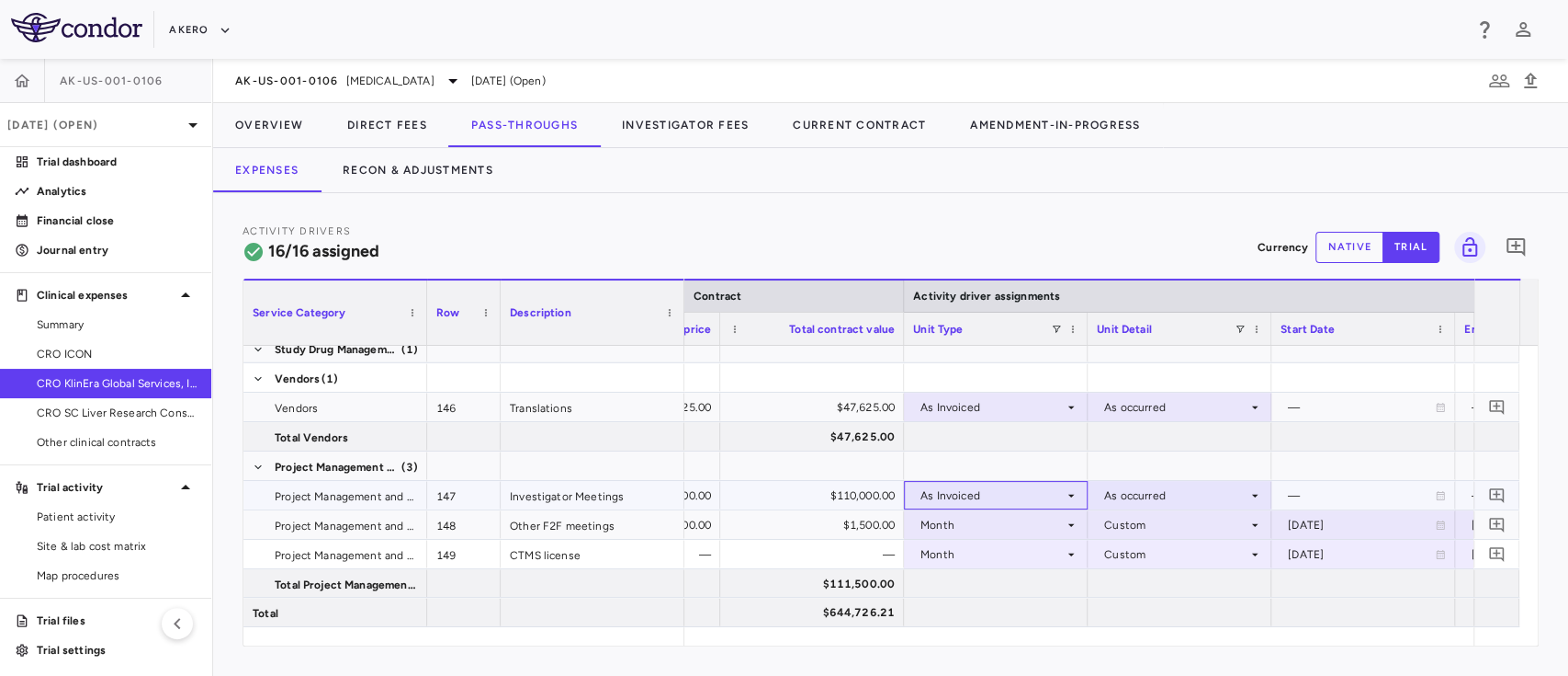
click at [996, 491] on div "As Invoiced" at bounding box center [992, 496] width 144 height 30
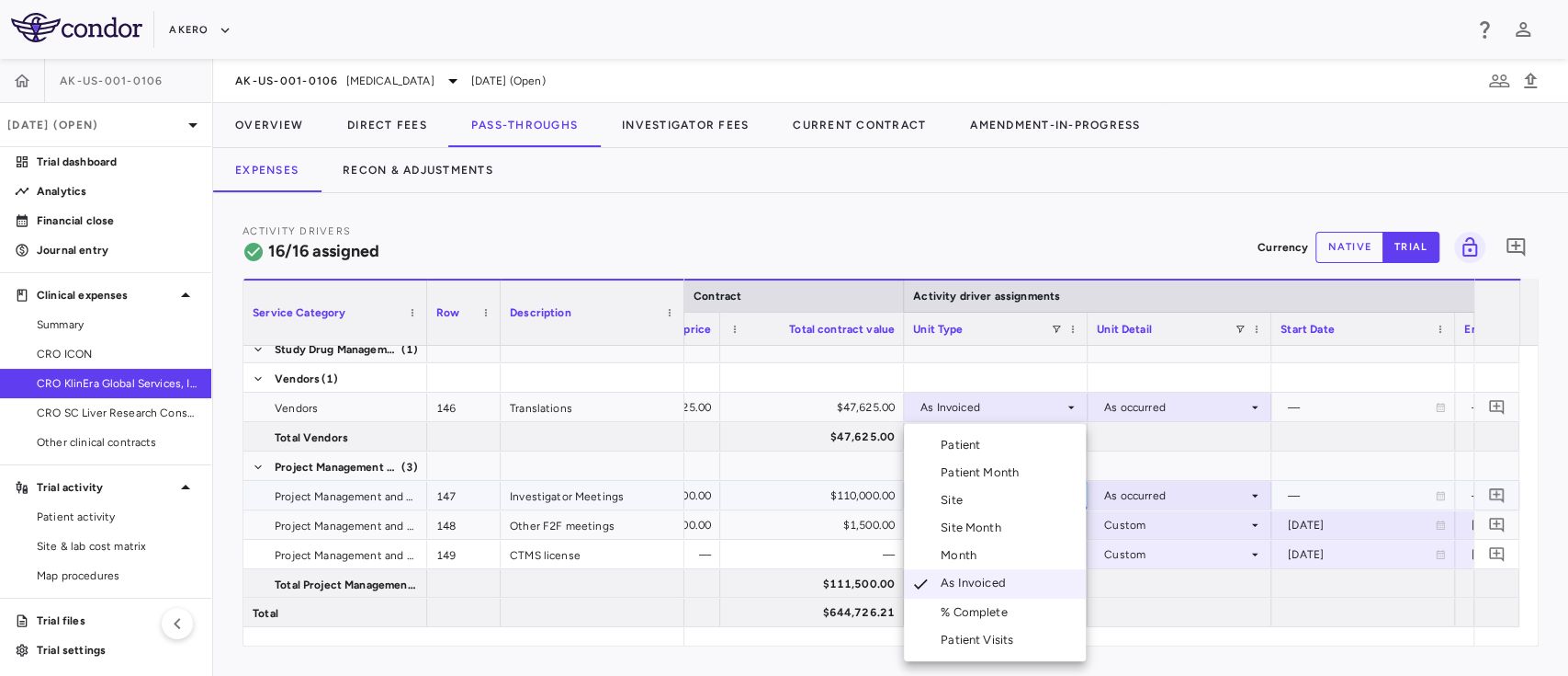
click at [997, 556] on li "Month" at bounding box center [995, 556] width 182 height 28
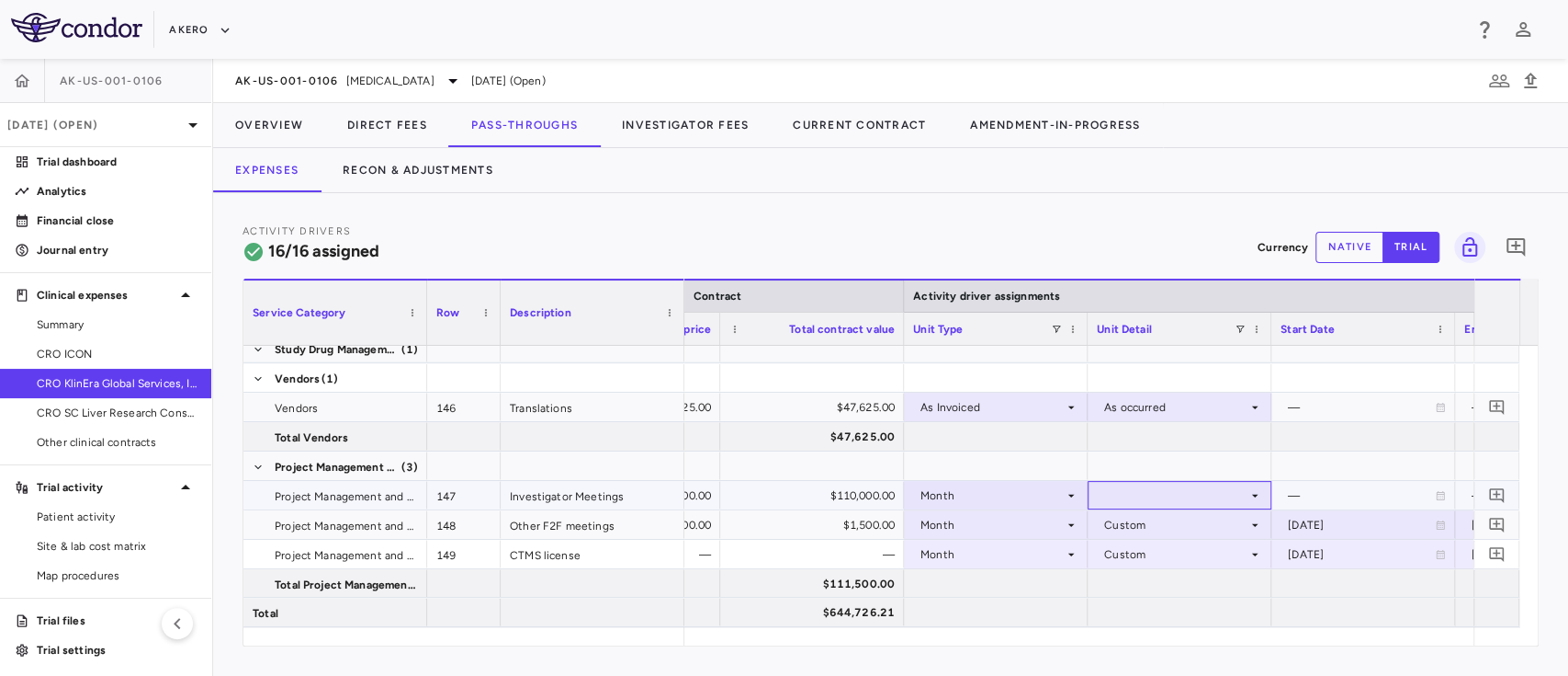
click at [1184, 488] on div at bounding box center [1179, 495] width 165 height 27
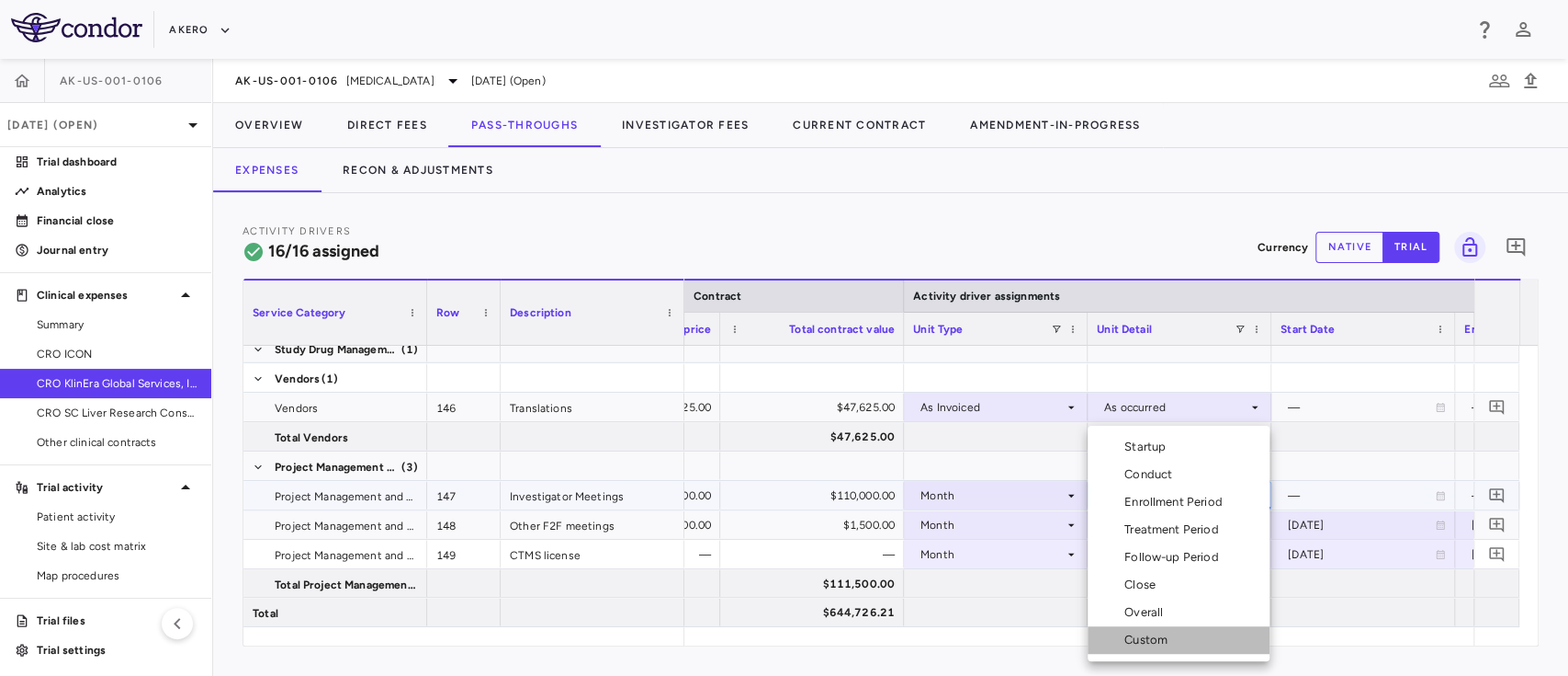
click at [1149, 638] on div "Custom" at bounding box center [1150, 640] width 50 height 17
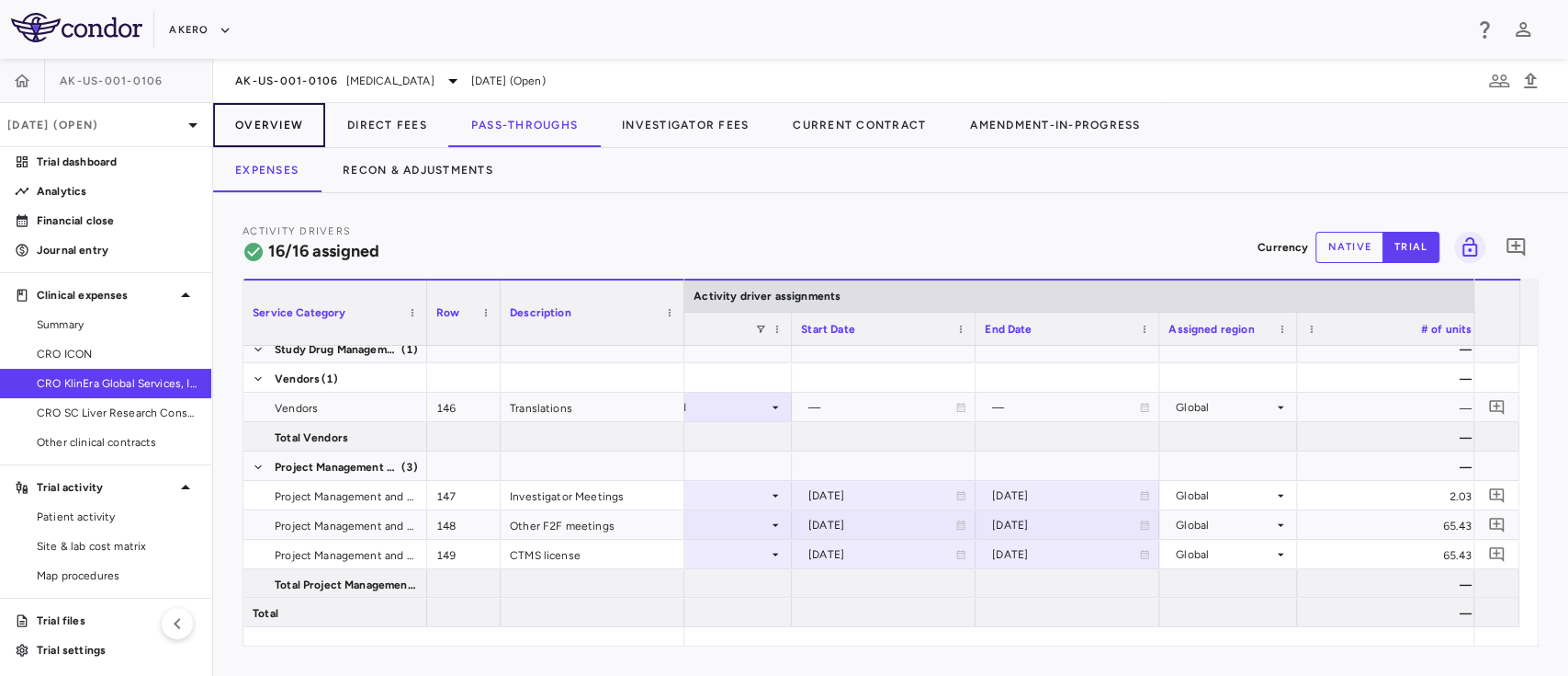
click at [310, 114] on button "Overview" at bounding box center [269, 124] width 112 height 44
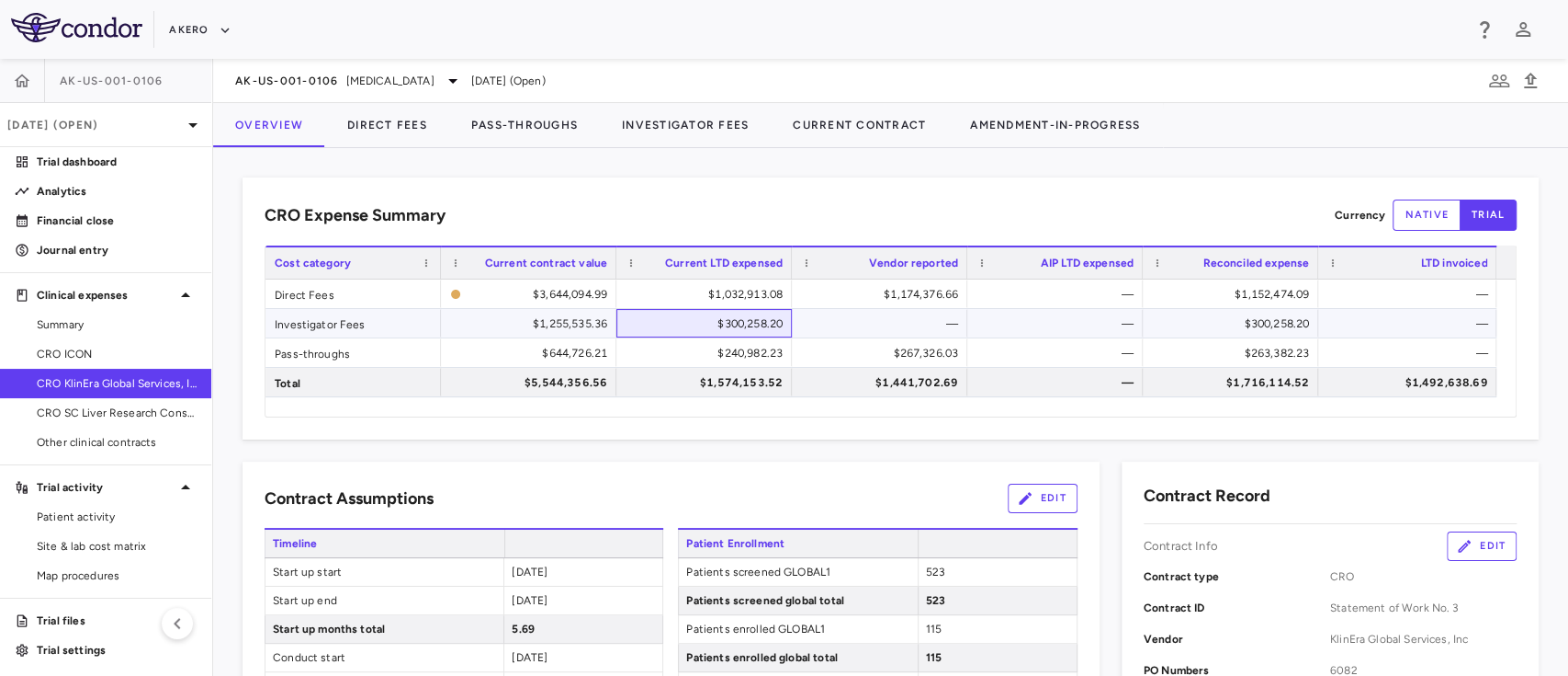
click at [733, 324] on div "$300,258.20" at bounding box center [707, 324] width 149 height 30
click at [735, 364] on div "$240,982.23" at bounding box center [707, 353] width 149 height 30
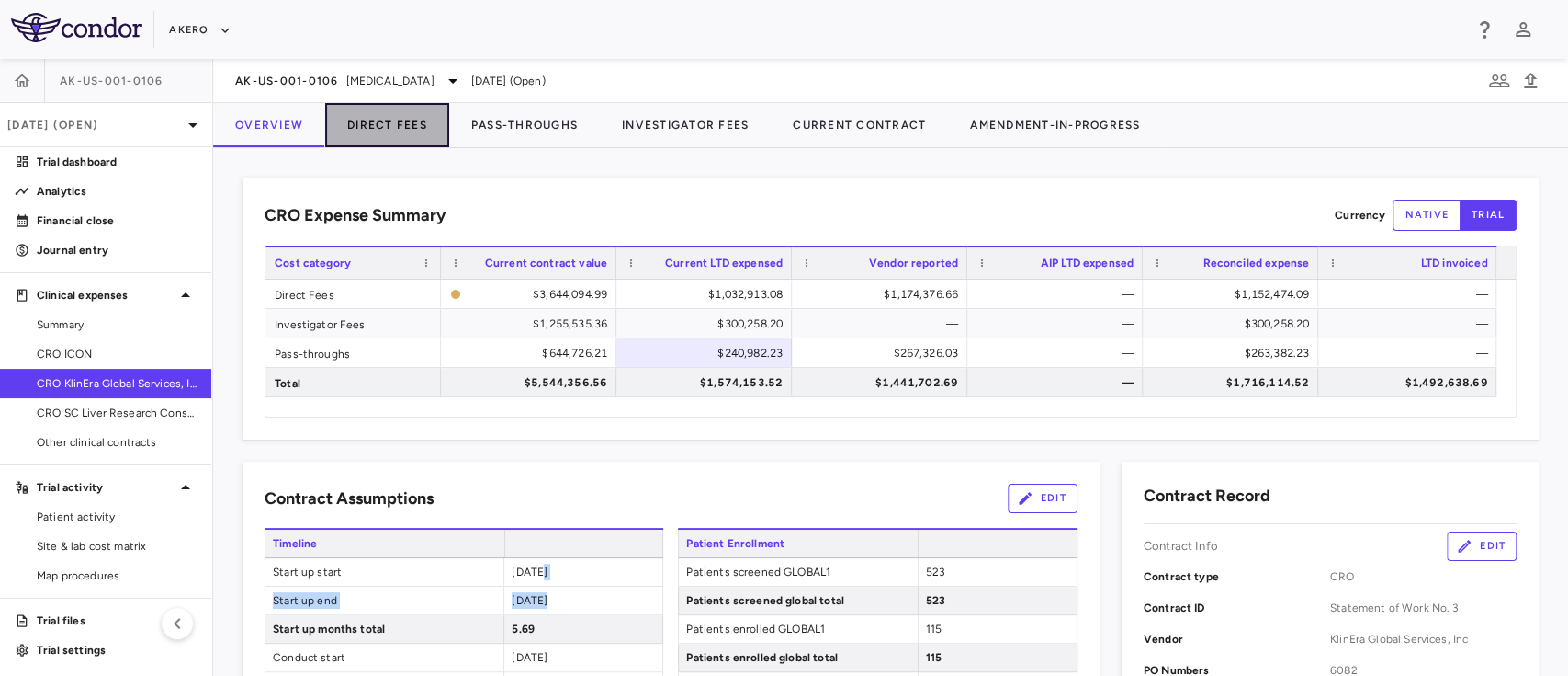
click at [412, 125] on button "Direct Fees" at bounding box center [386, 124] width 124 height 44
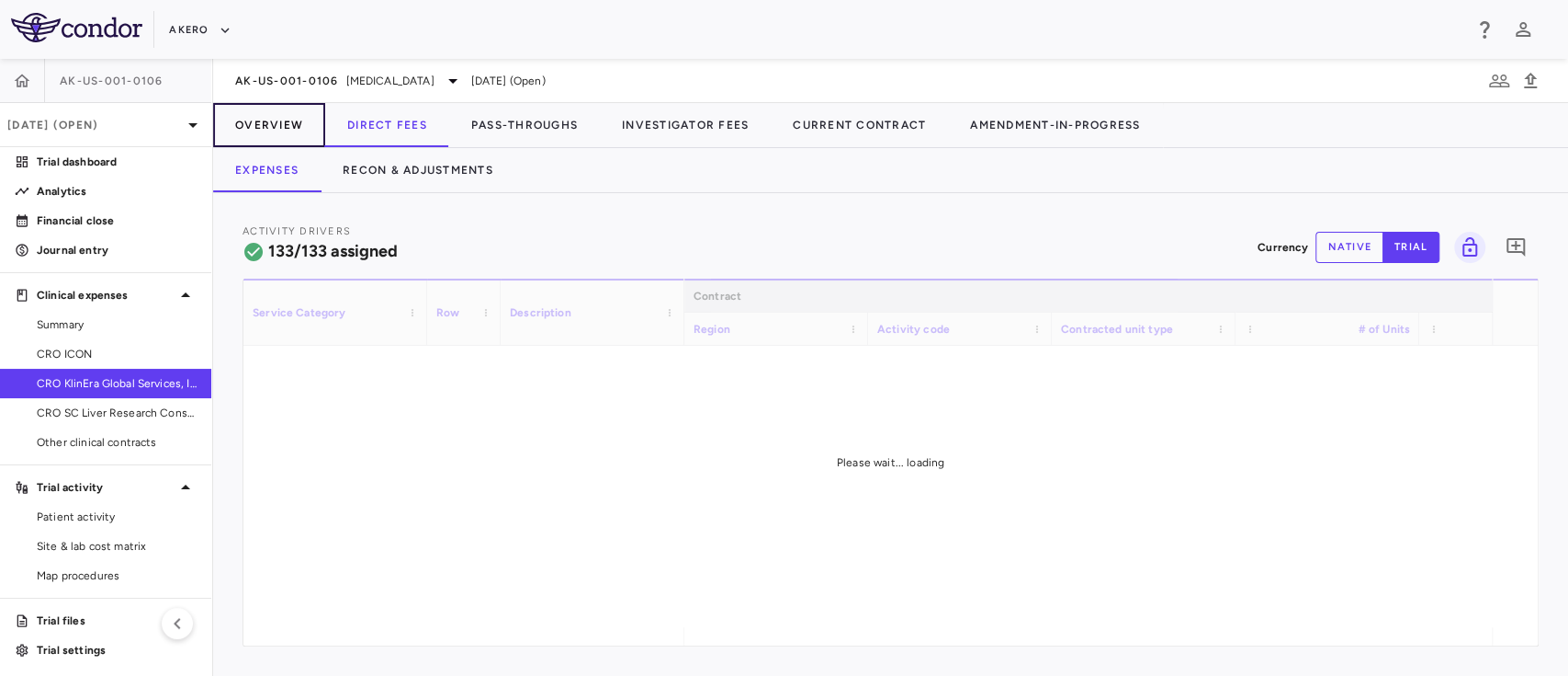
click at [267, 121] on button "Overview" at bounding box center [269, 124] width 112 height 44
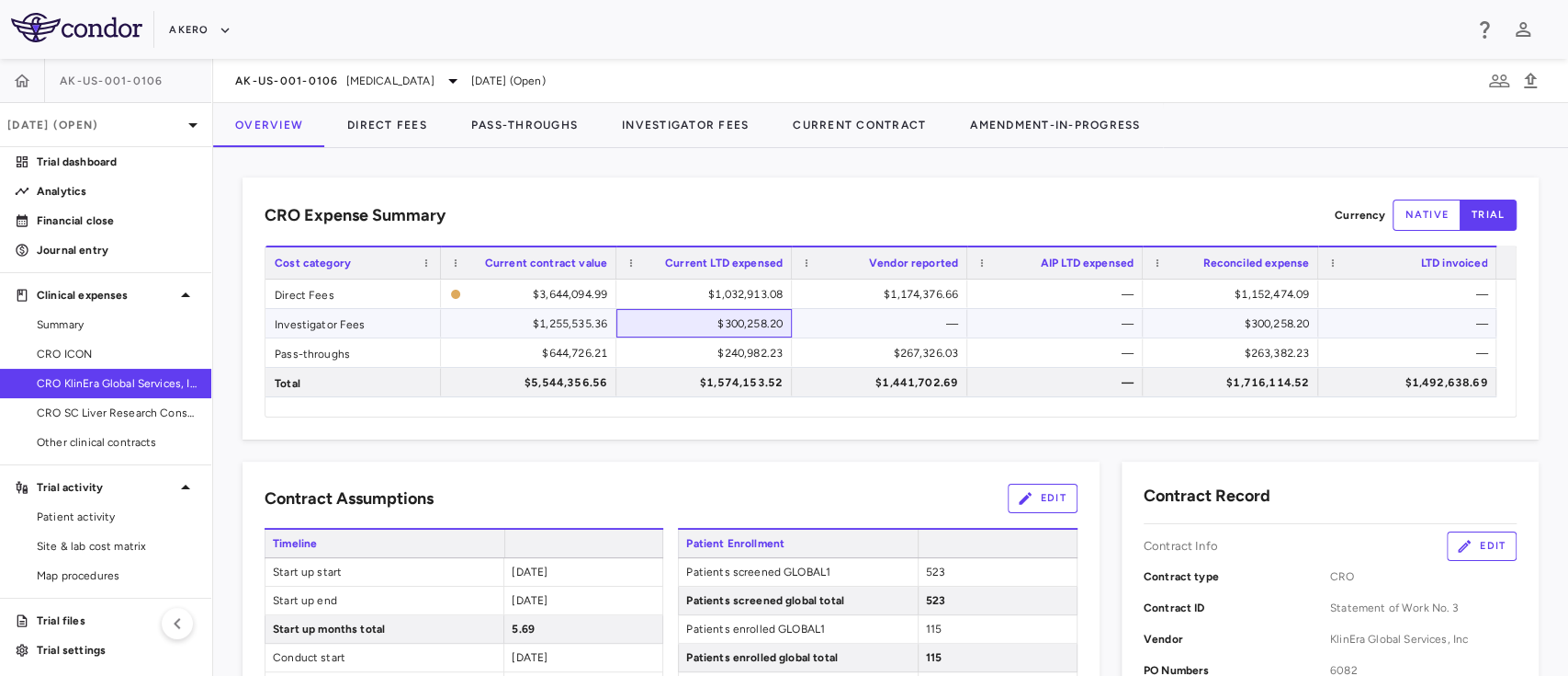
click at [737, 320] on div "$300,258.20" at bounding box center [707, 324] width 149 height 30
click at [1266, 329] on div "$300,258.20" at bounding box center [1234, 324] width 149 height 30
